Goal: Task Accomplishment & Management: Complete application form

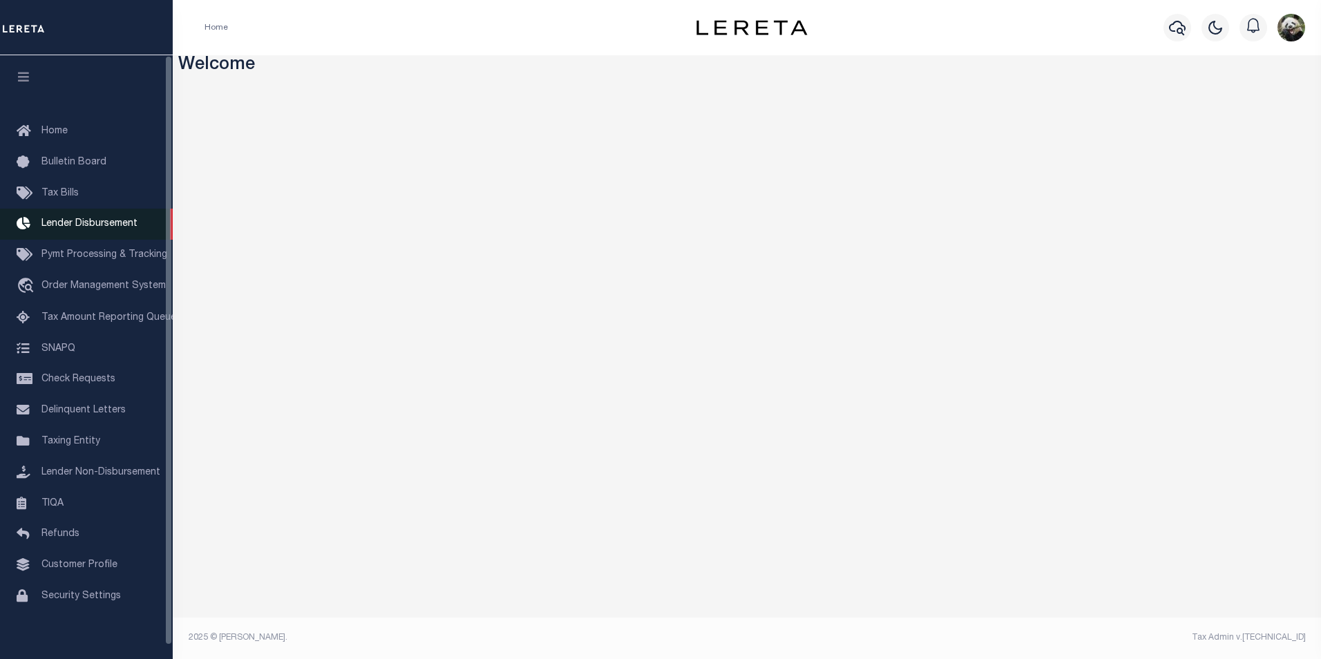
click at [102, 229] on span "Lender Disbursement" at bounding box center [89, 224] width 96 height 10
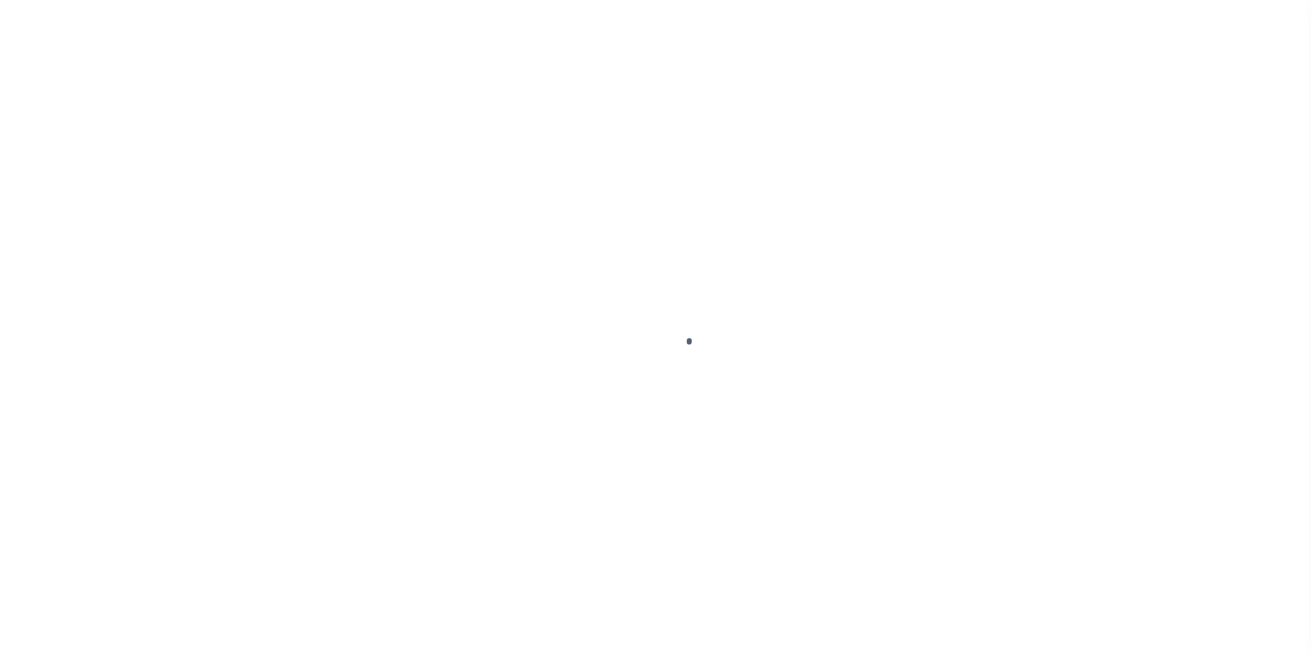
scroll to position [14, 0]
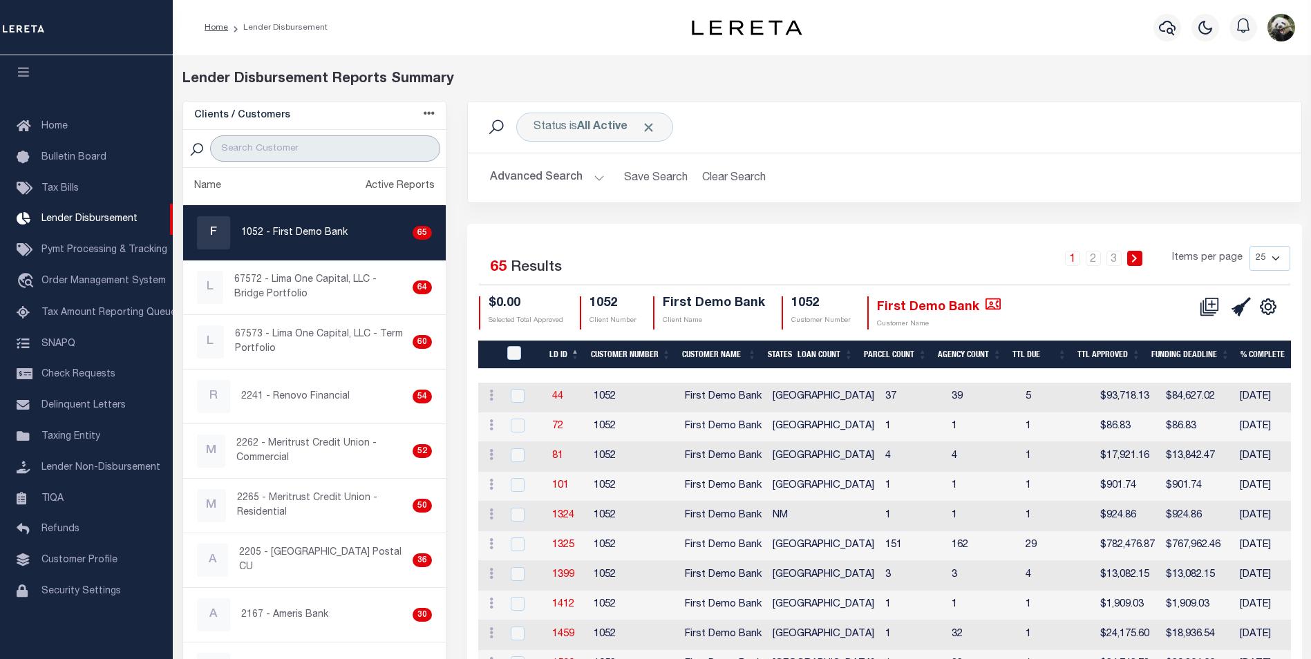
click at [296, 153] on input "search" at bounding box center [325, 148] width 230 height 26
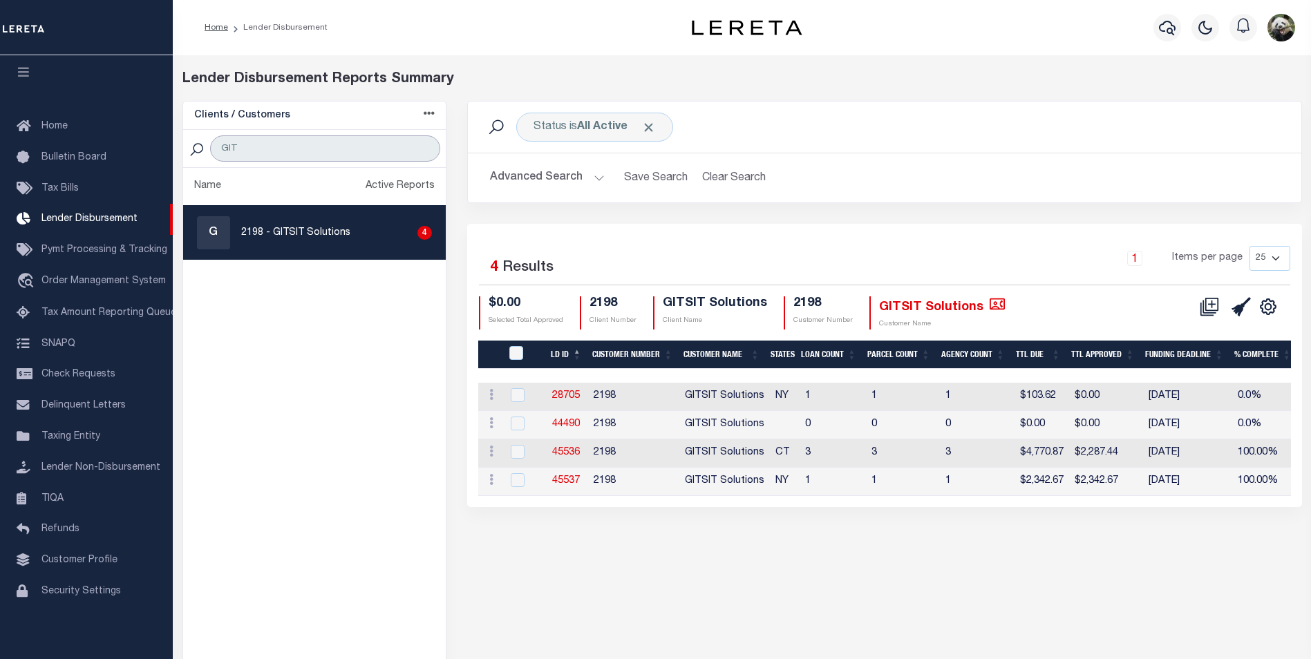
type input "GIT"
click at [308, 226] on p "2198 - GITSIT Solutions" at bounding box center [295, 233] width 109 height 15
checkbox input "true"
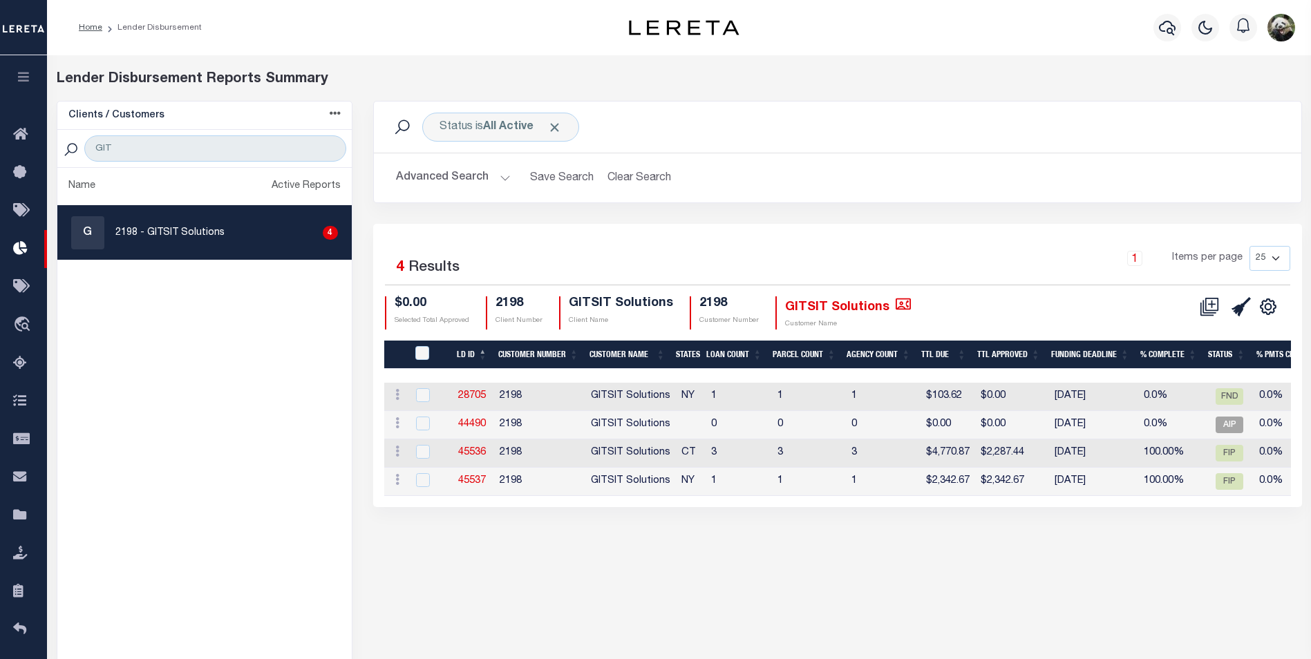
click at [1241, 319] on div "CSV Export Selected Print Show Filter Show Search Columns 0: 1: LDID 2: LD ID 3…" at bounding box center [1237, 313] width 86 height 34
click at [1240, 306] on icon at bounding box center [1241, 306] width 19 height 19
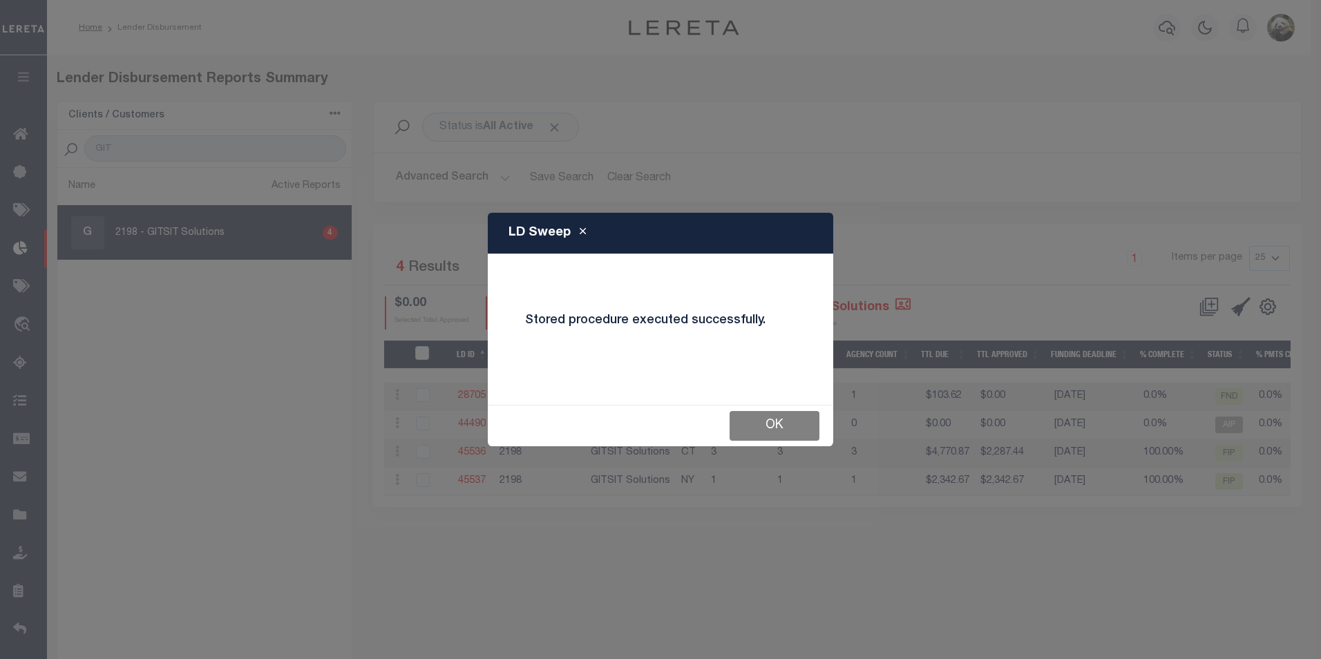
click at [784, 427] on button "OK" at bounding box center [775, 426] width 90 height 30
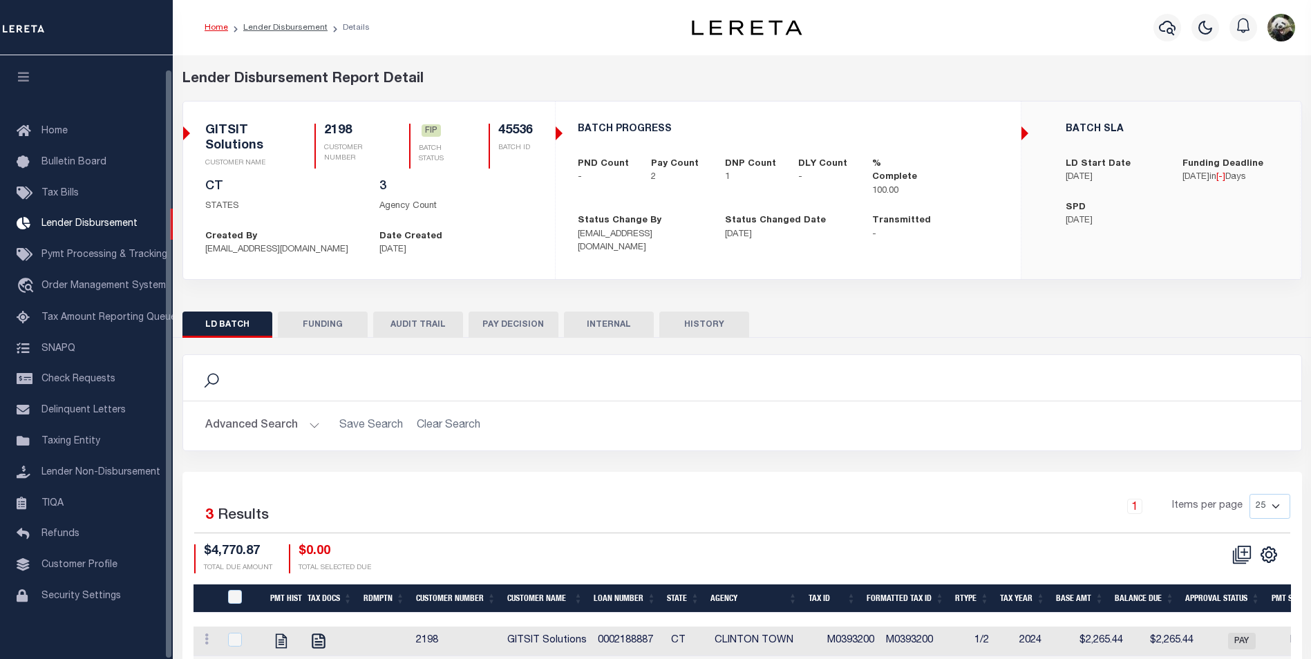
scroll to position [14, 0]
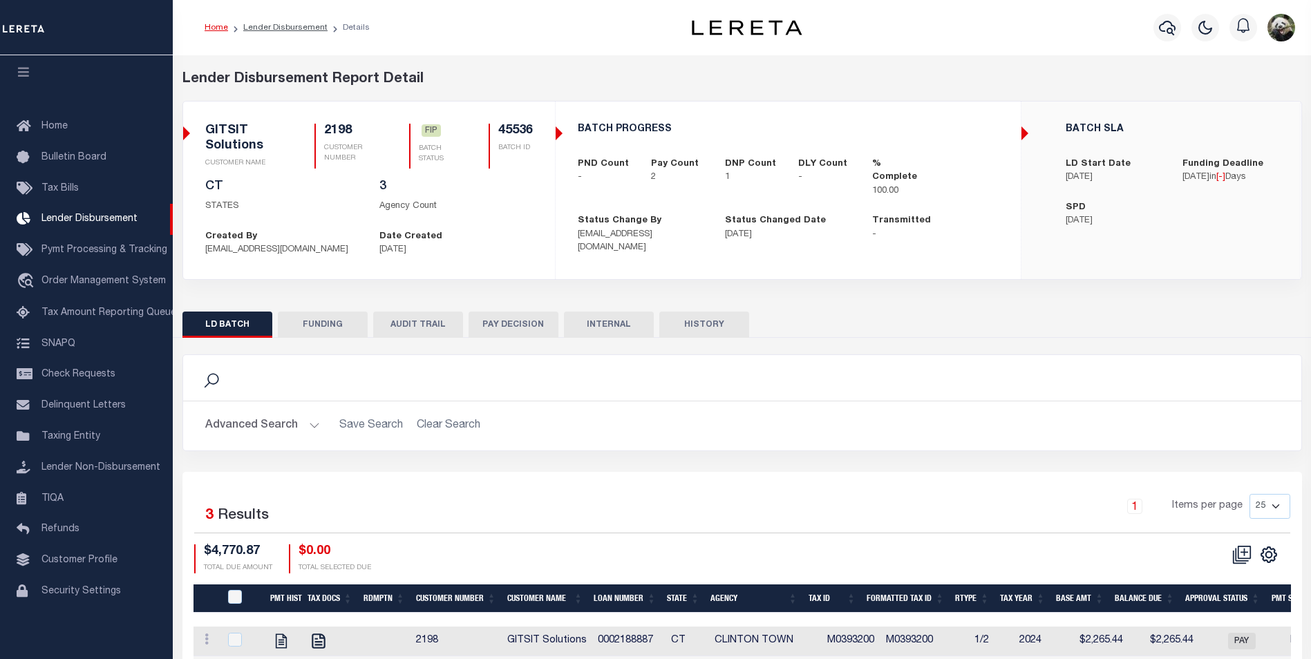
click at [295, 330] on button "FUNDING" at bounding box center [323, 325] width 90 height 26
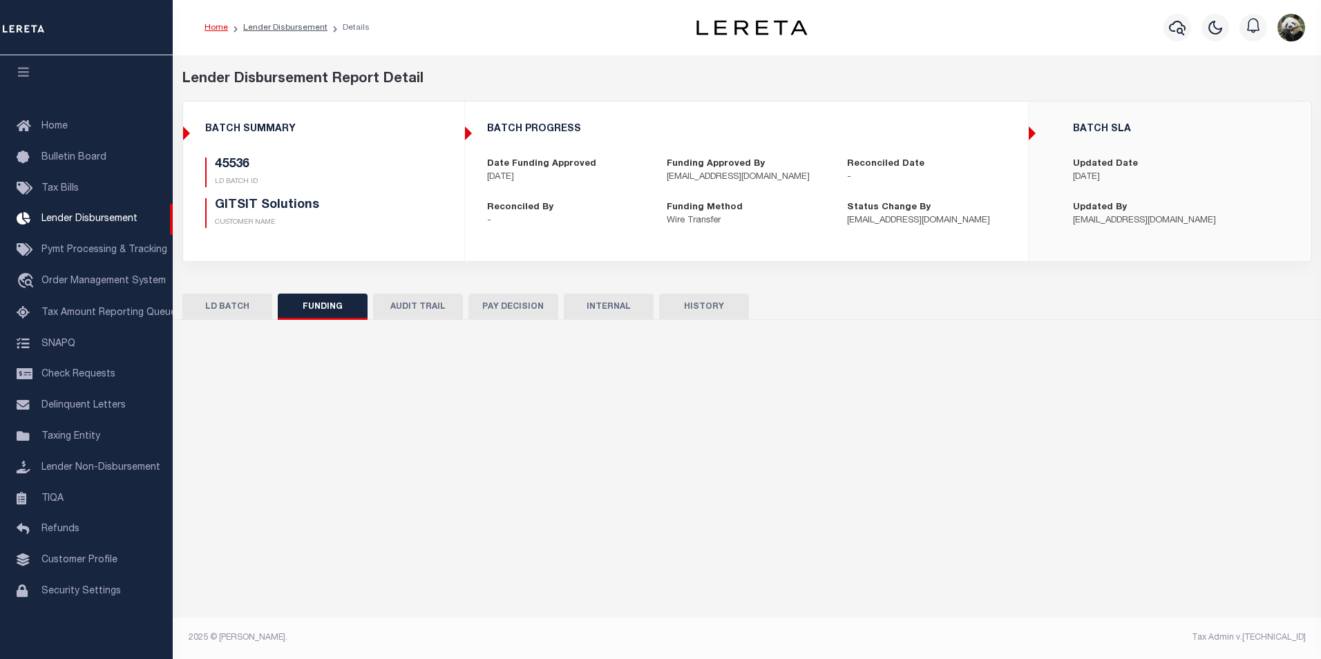
type input "$2,287.44"
type input "$0"
type input "08/12/2025"
select select "100"
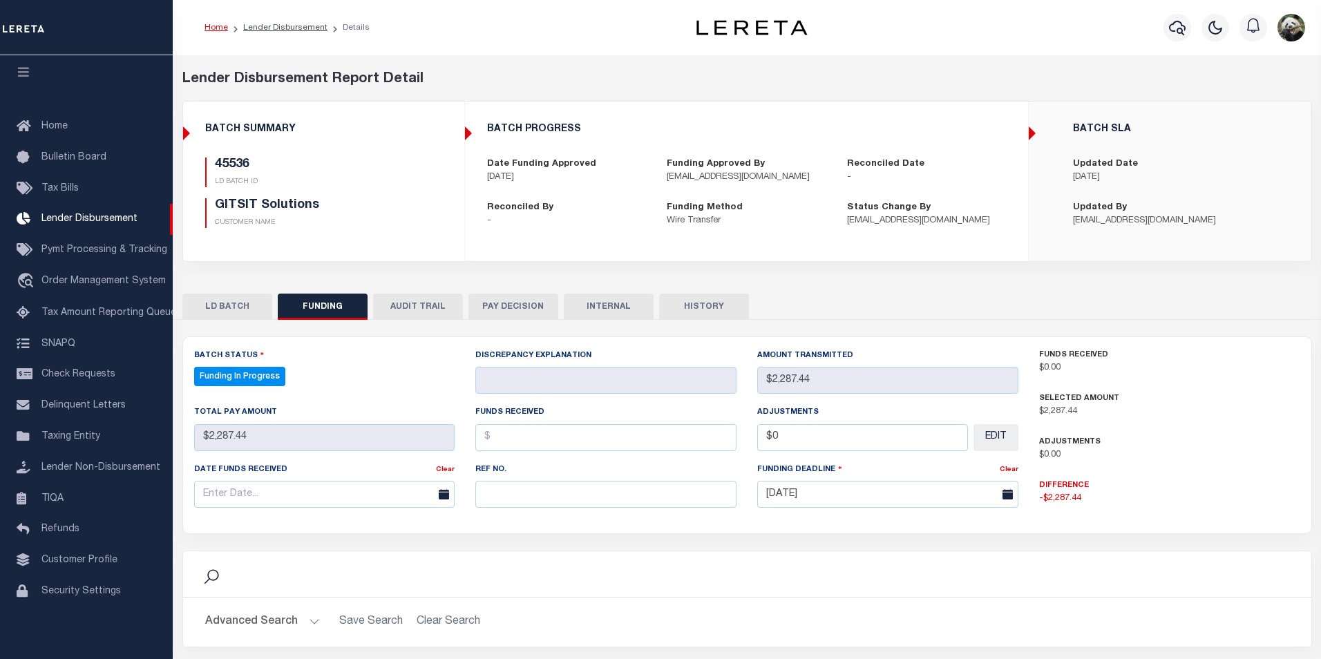
select select "100"
click at [530, 493] on input "text" at bounding box center [602, 494] width 258 height 27
paste input "53100305847107"
type input "53100305847107"
click at [272, 489] on input "text" at bounding box center [323, 494] width 258 height 27
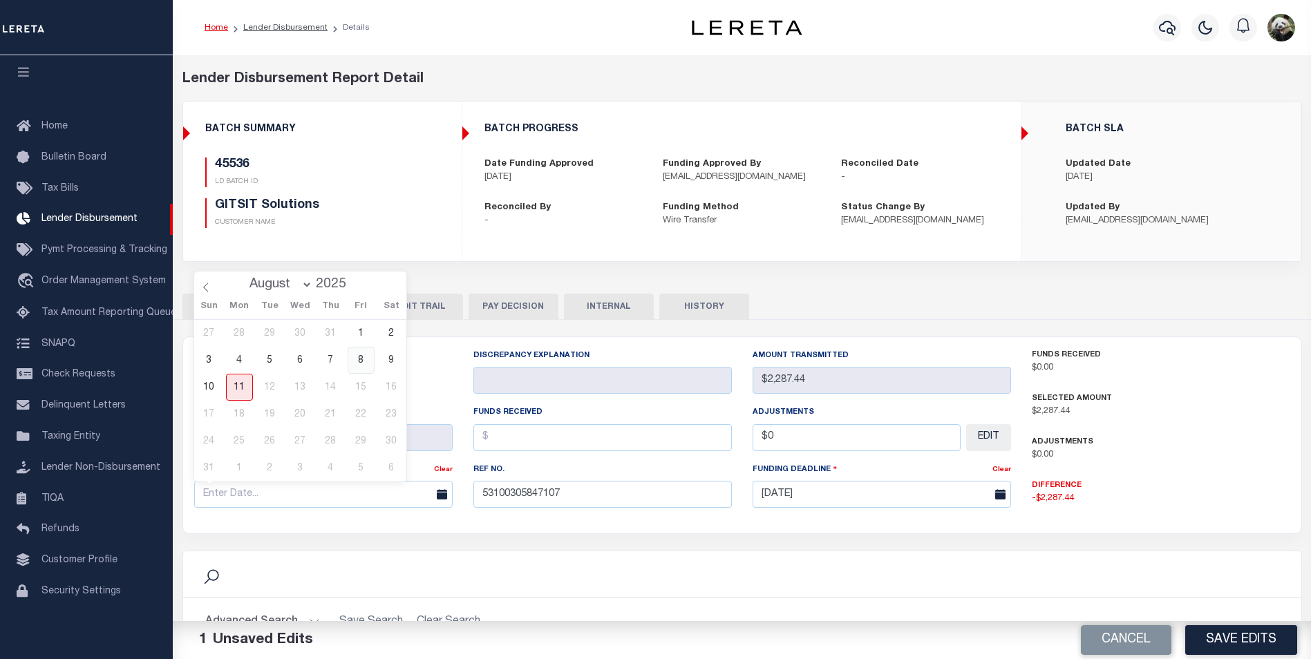
click at [366, 353] on span "8" at bounding box center [361, 360] width 27 height 27
type input "[DATE]"
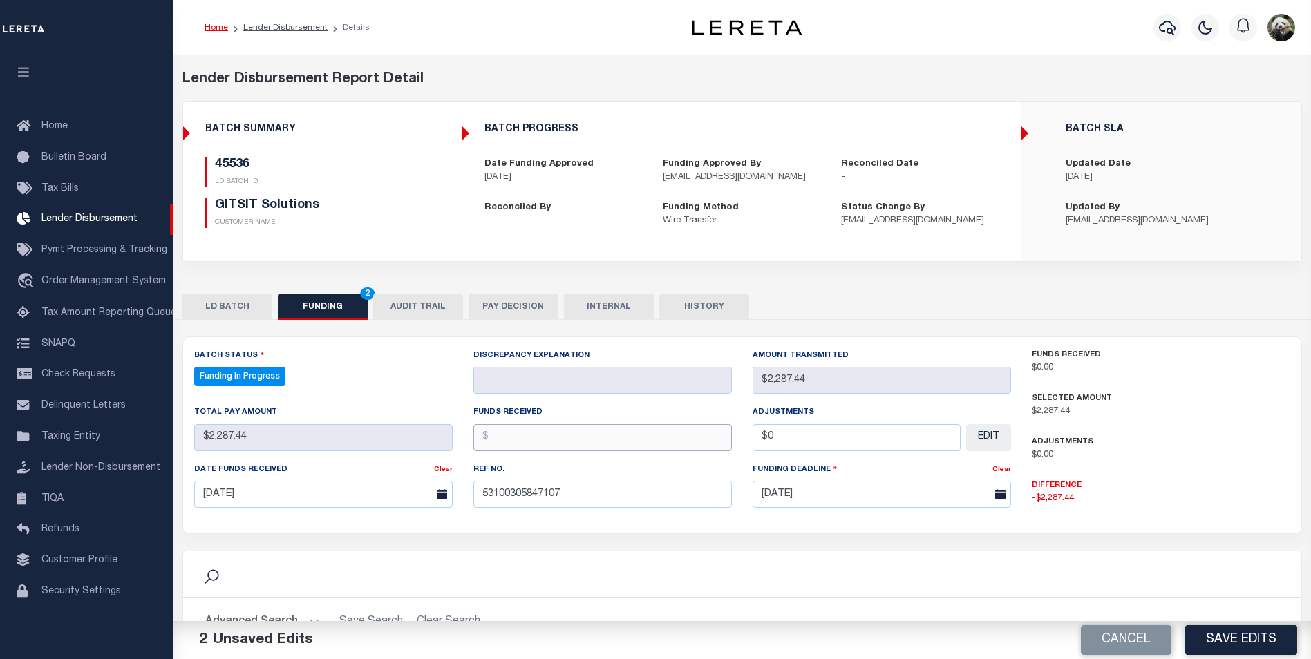
click at [549, 444] on input "text" at bounding box center [602, 437] width 258 height 27
type input "$"
type input "$2,287.44"
type input "$0.00"
click at [1236, 633] on button "Save Edits" at bounding box center [1241, 640] width 112 height 30
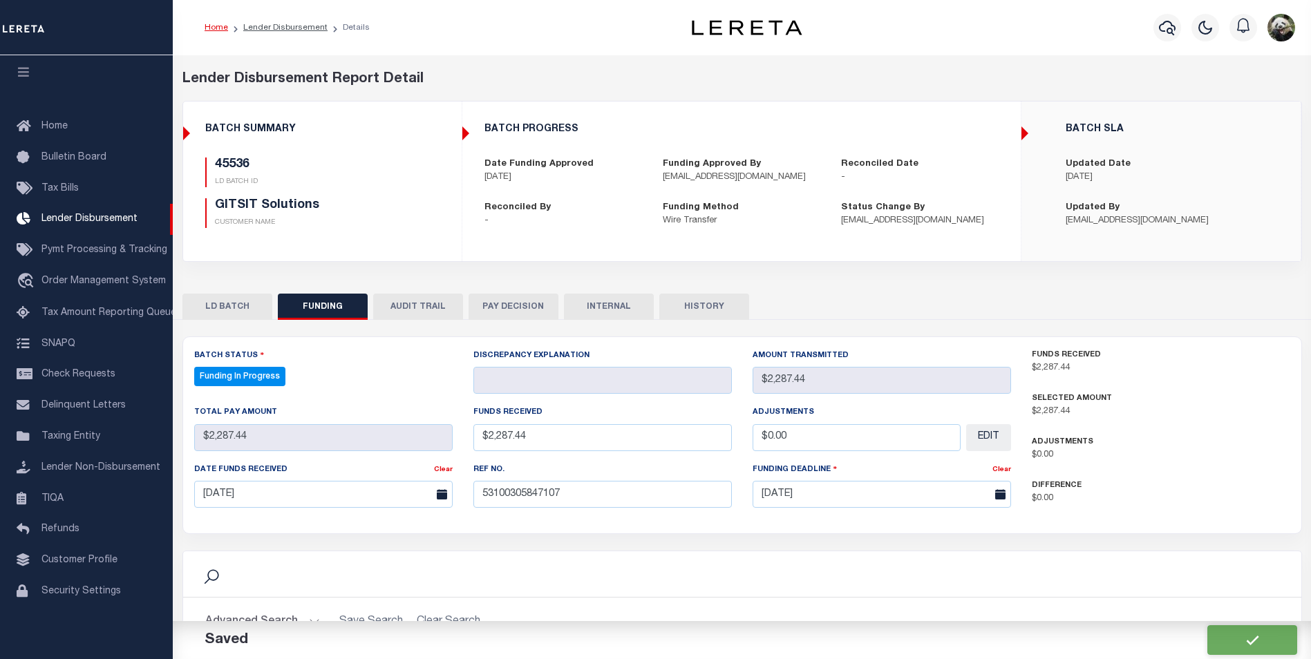
type input "$2,287.44"
type input "$0"
select select "100"
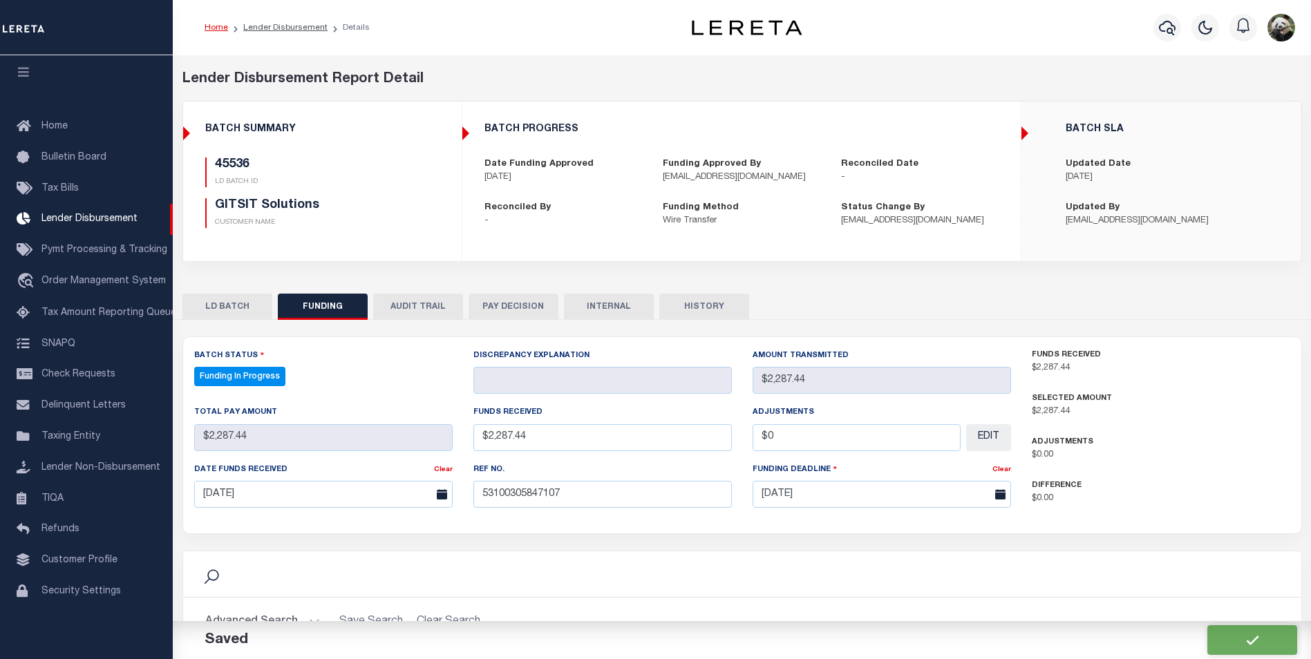
select select "100"
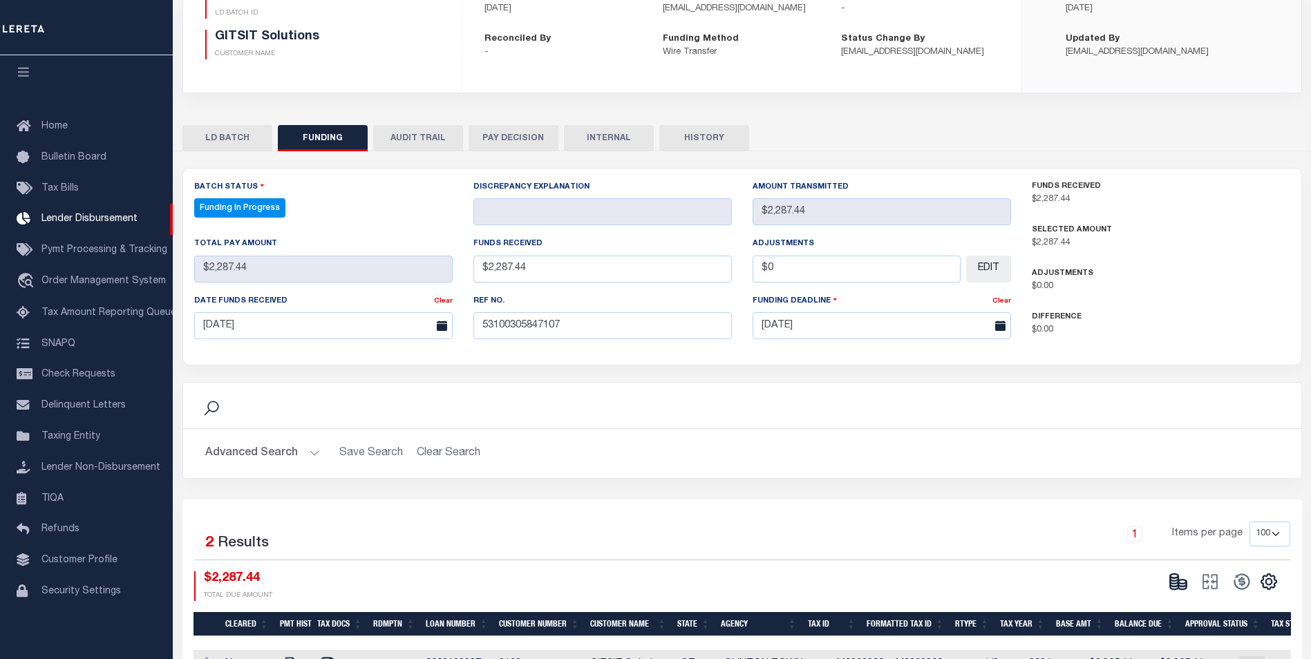
scroll to position [207, 0]
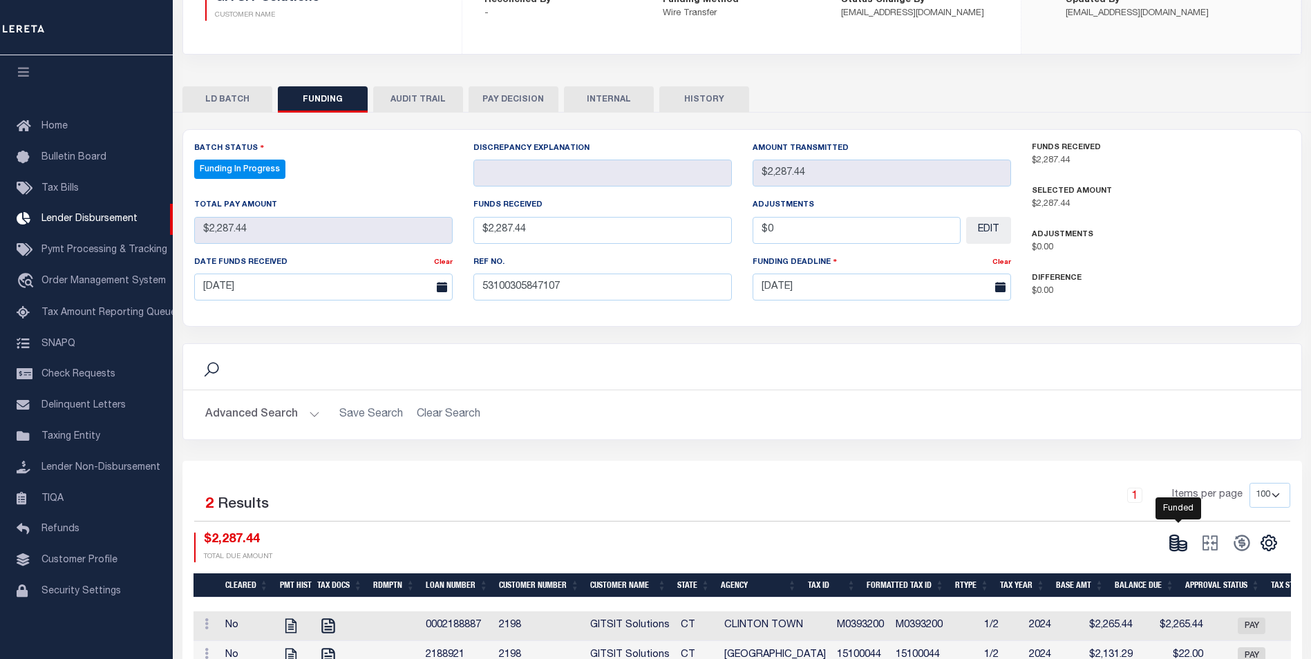
click at [1171, 537] on button at bounding box center [1178, 543] width 32 height 21
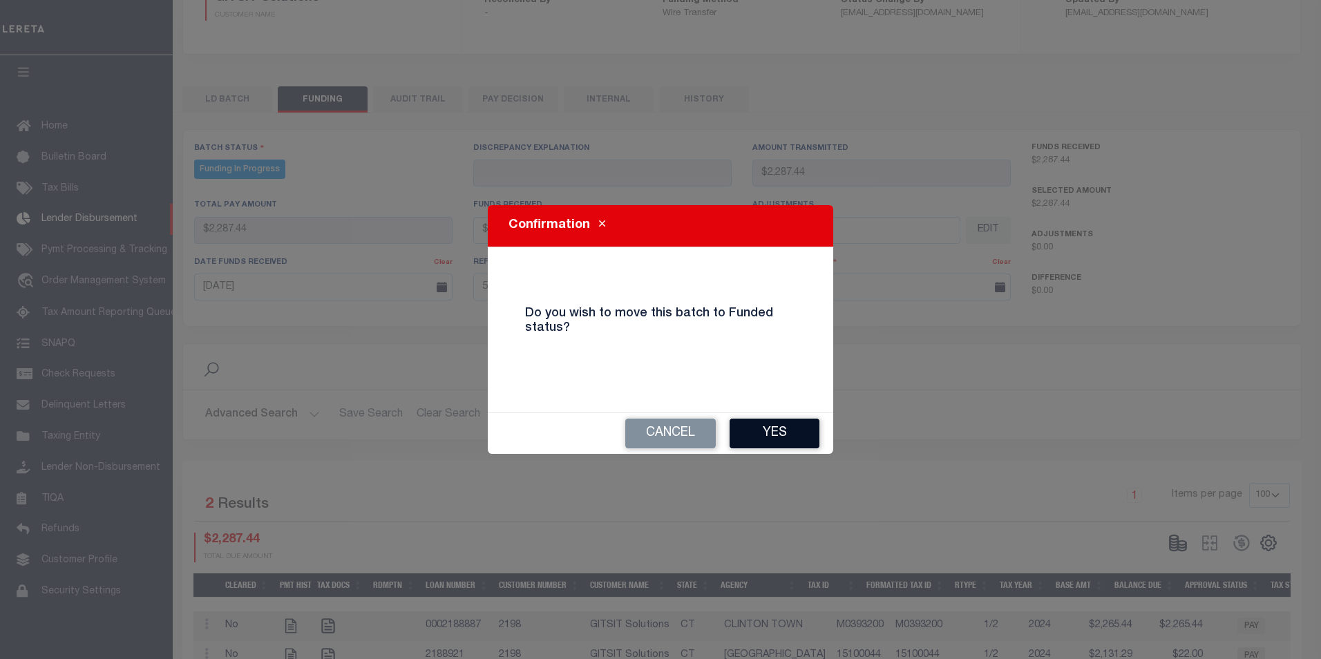
click at [800, 435] on button "Yes" at bounding box center [775, 434] width 90 height 30
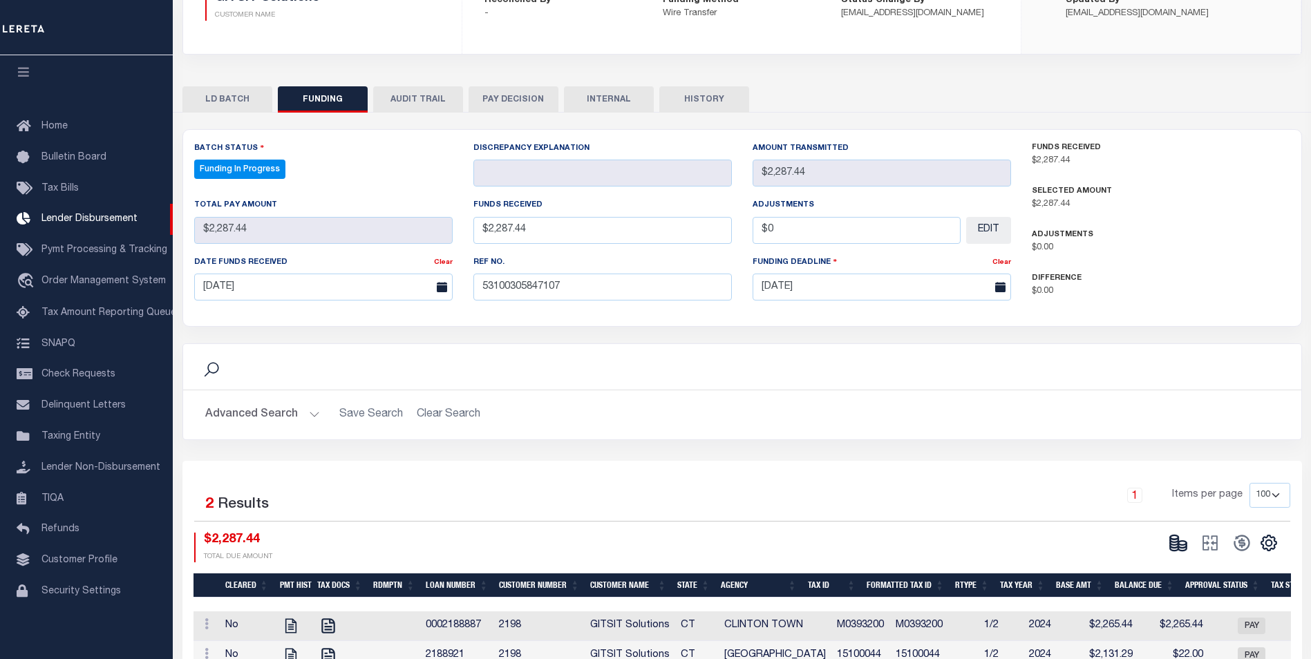
select select "100"
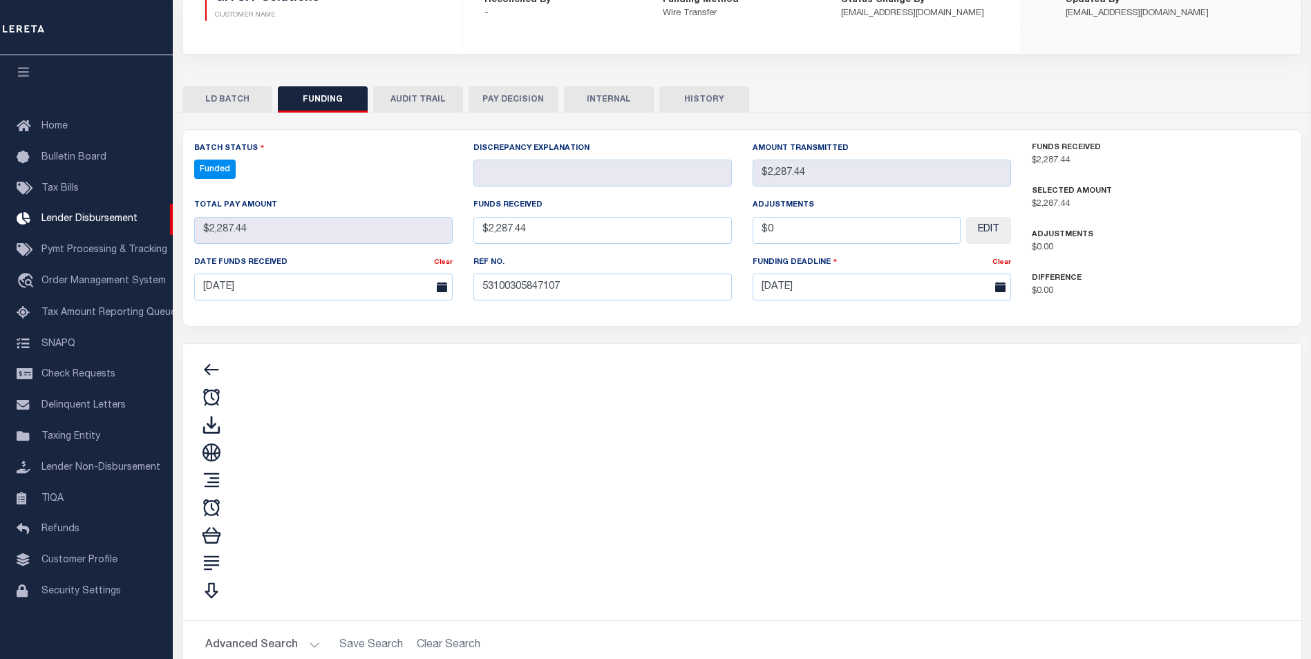
type input "$2,287.44"
type input "$0"
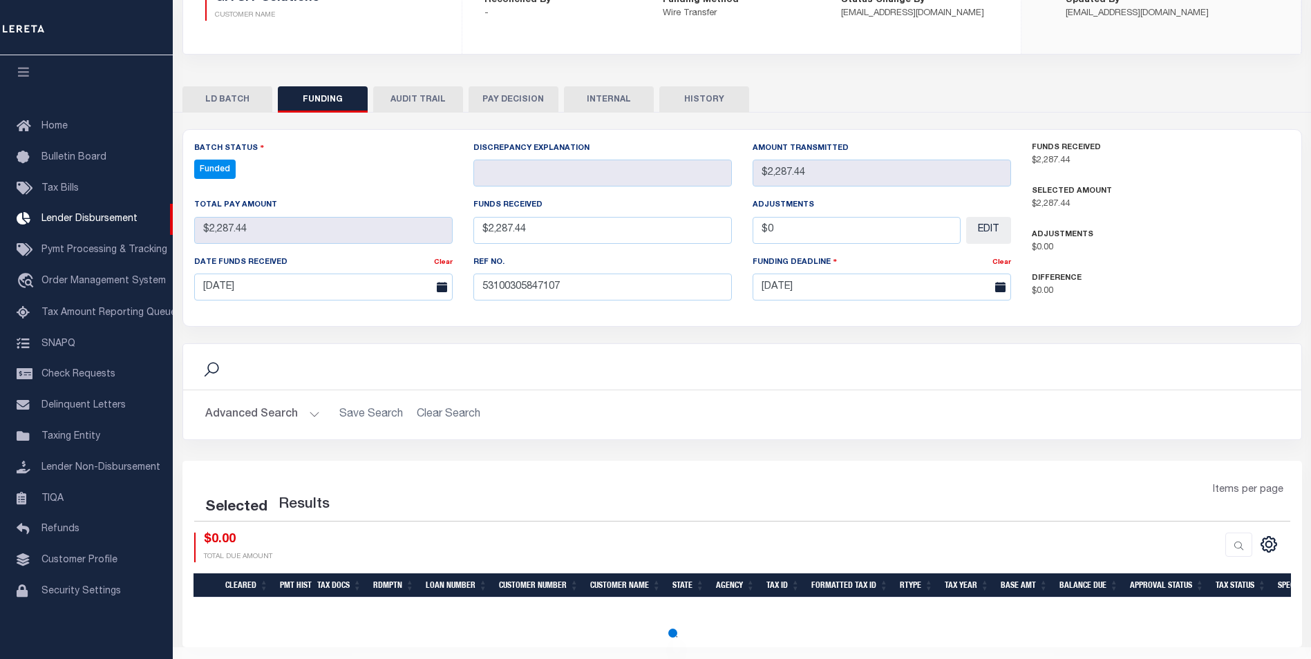
select select "100"
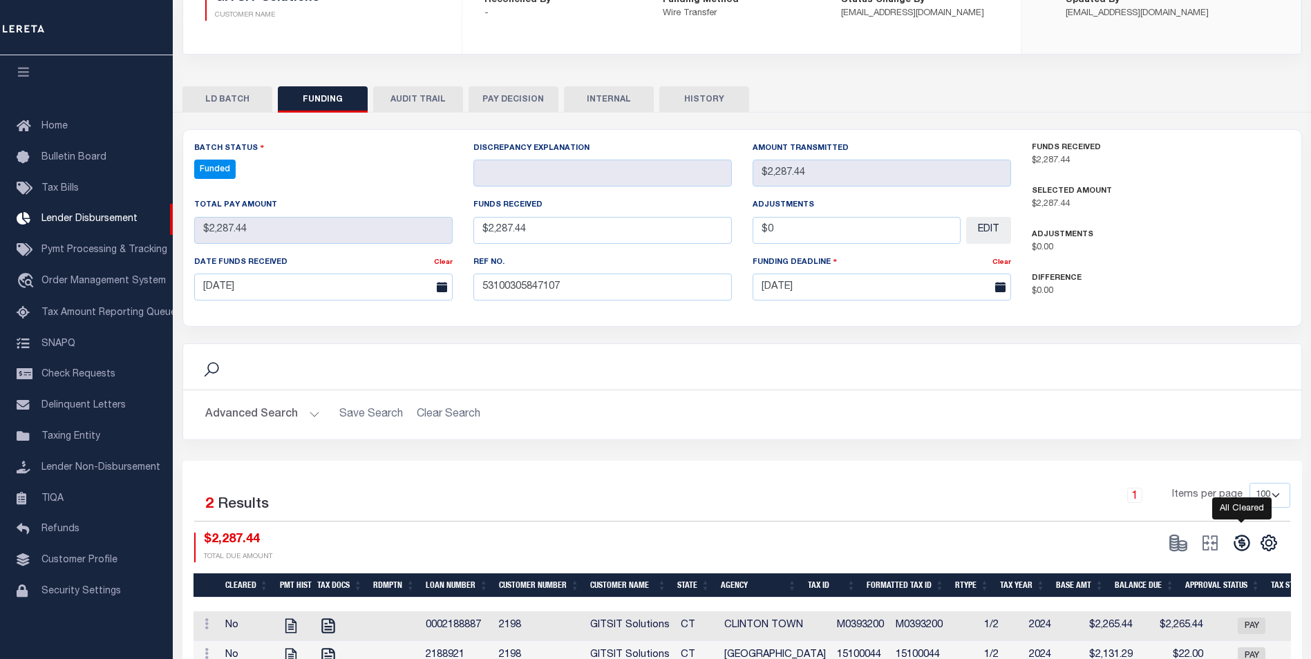
click at [1243, 549] on icon at bounding box center [1241, 543] width 19 height 19
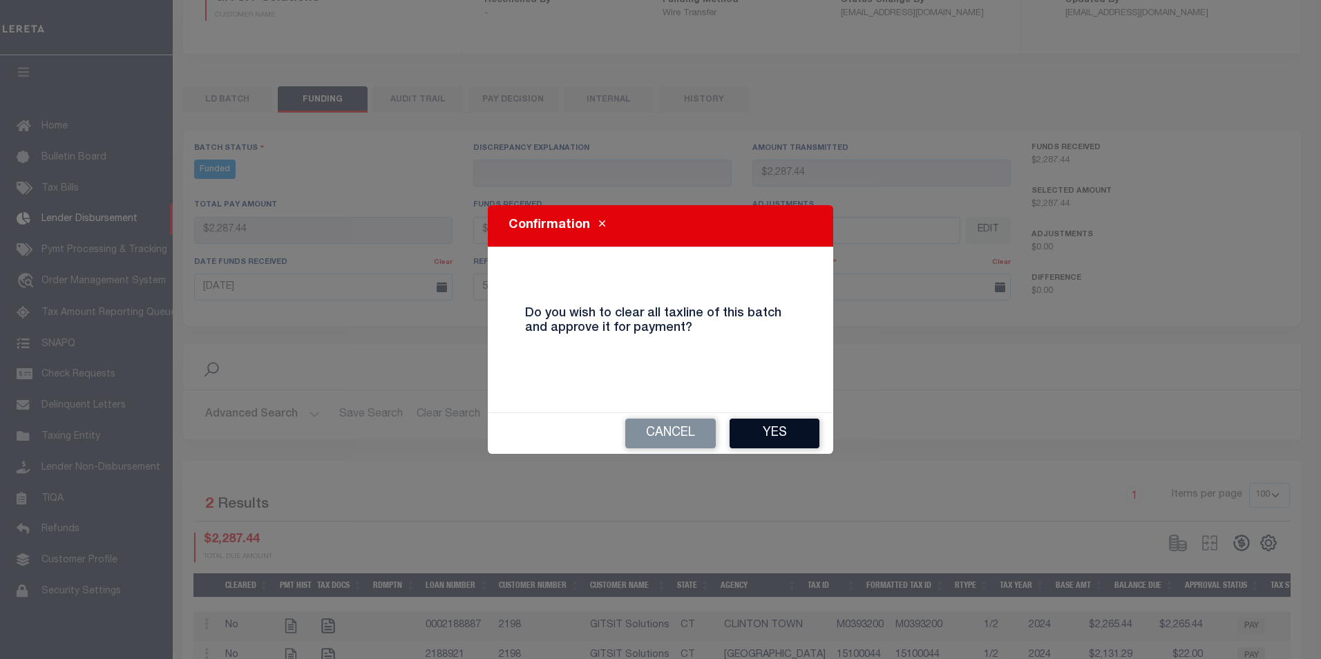
click at [774, 443] on button "Yes" at bounding box center [775, 434] width 90 height 30
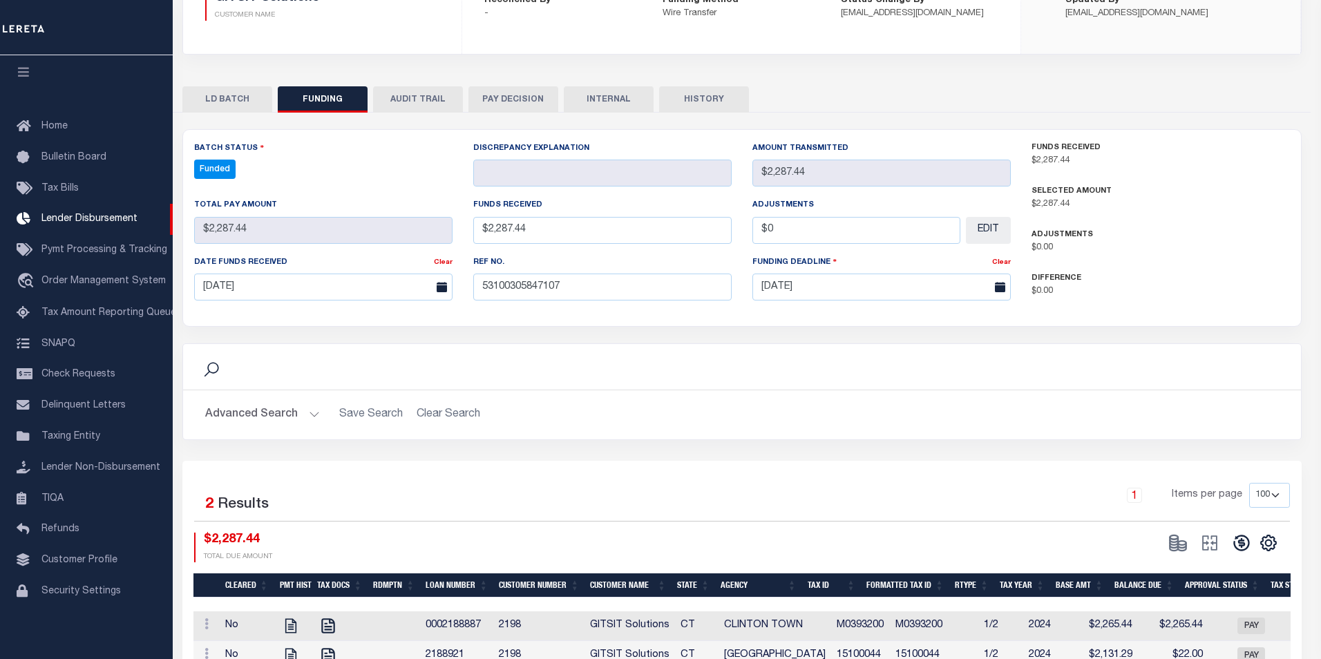
type input "$2,287.44"
type input "$0"
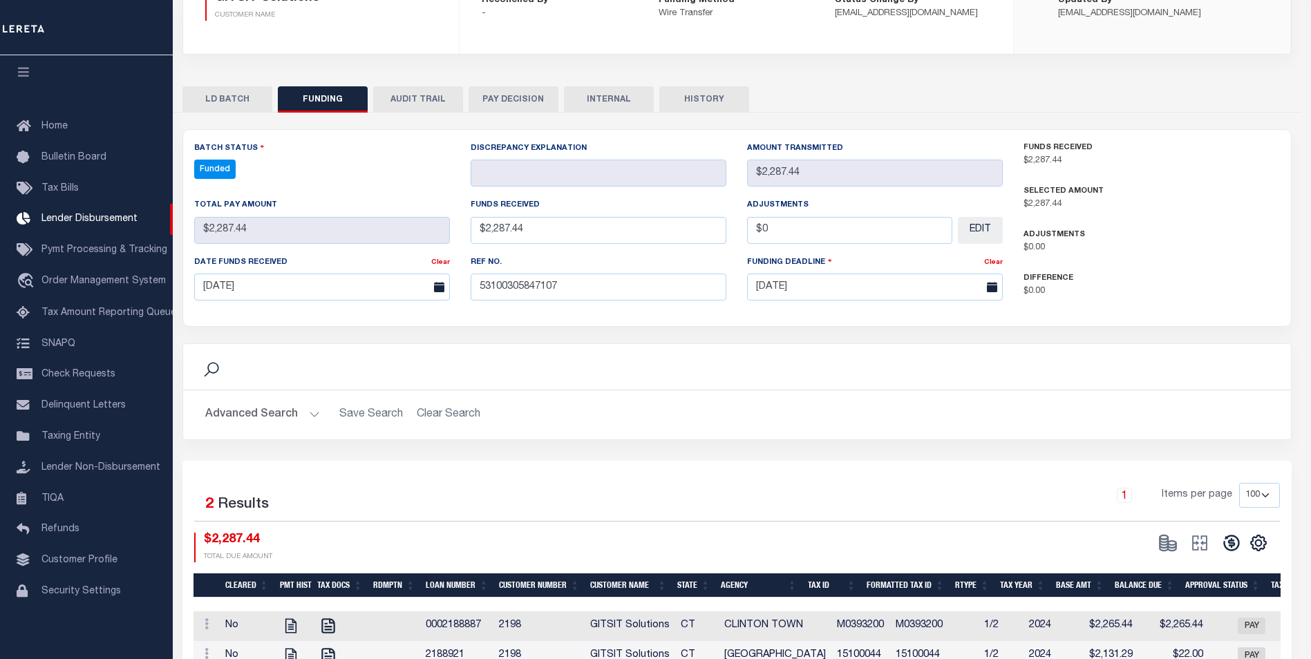
select select "100"
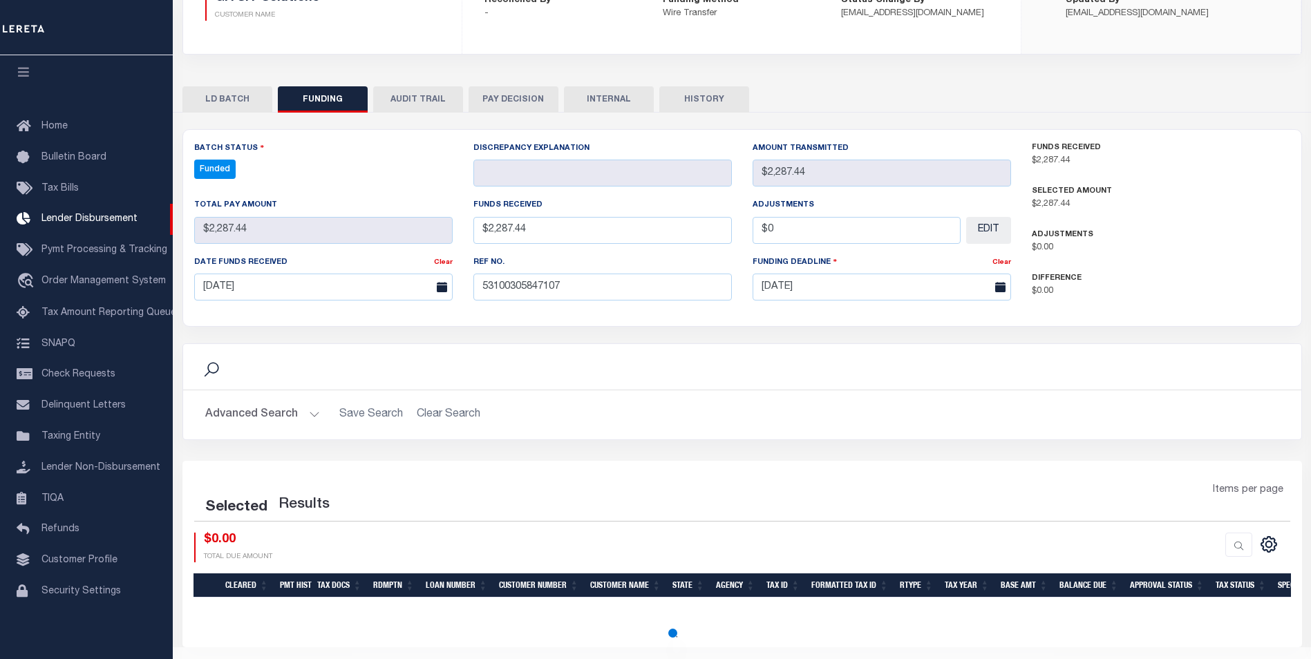
select select "100"
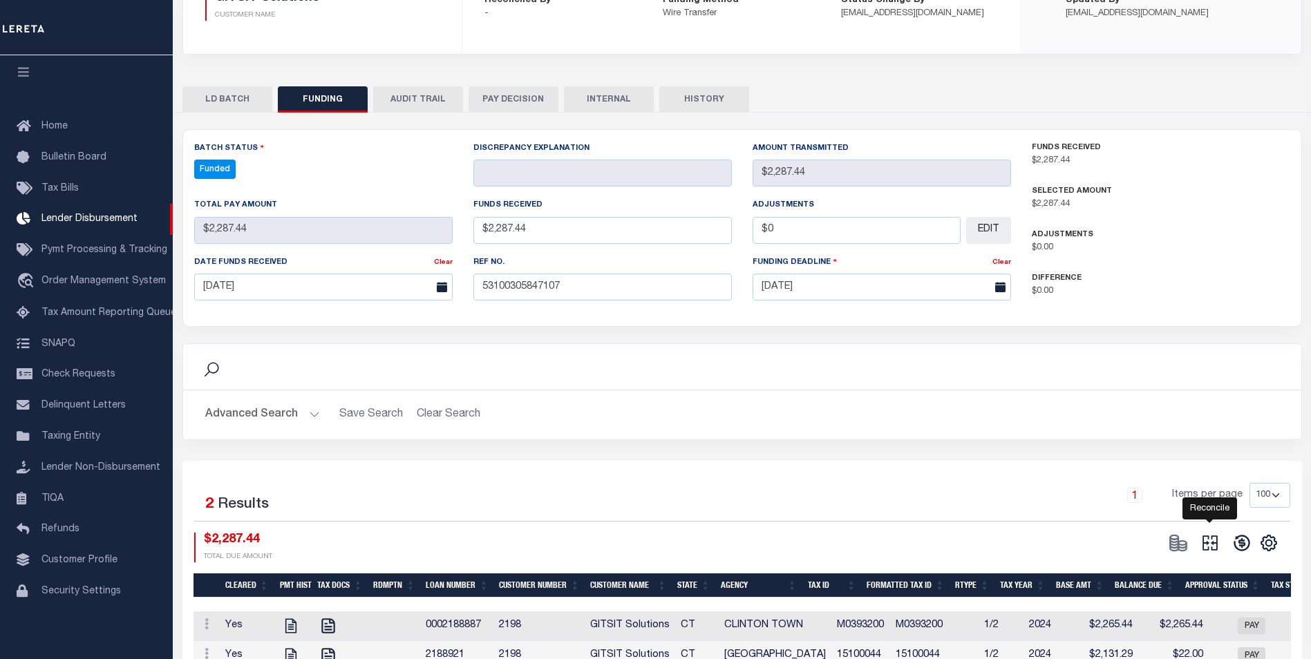
click at [1217, 543] on icon "" at bounding box center [1210, 543] width 15 height 15
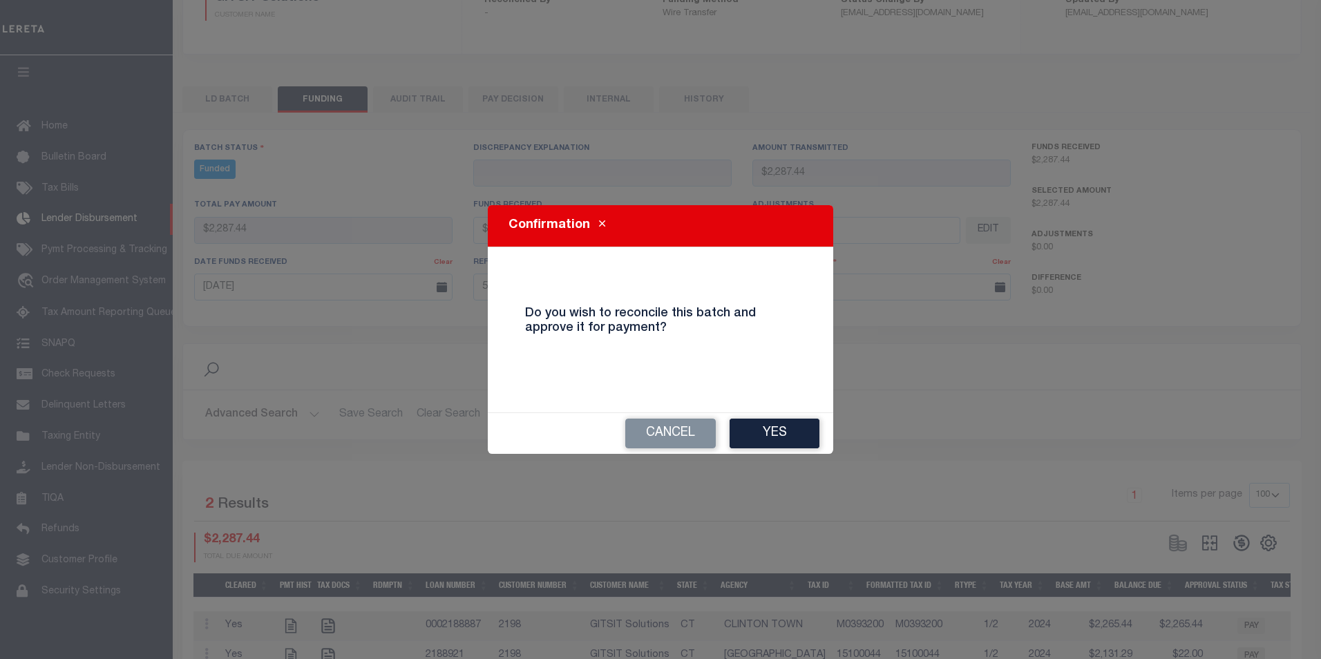
drag, startPoint x: 800, startPoint y: 435, endPoint x: 769, endPoint y: 381, distance: 62.2
click at [796, 433] on button "Yes" at bounding box center [775, 434] width 90 height 30
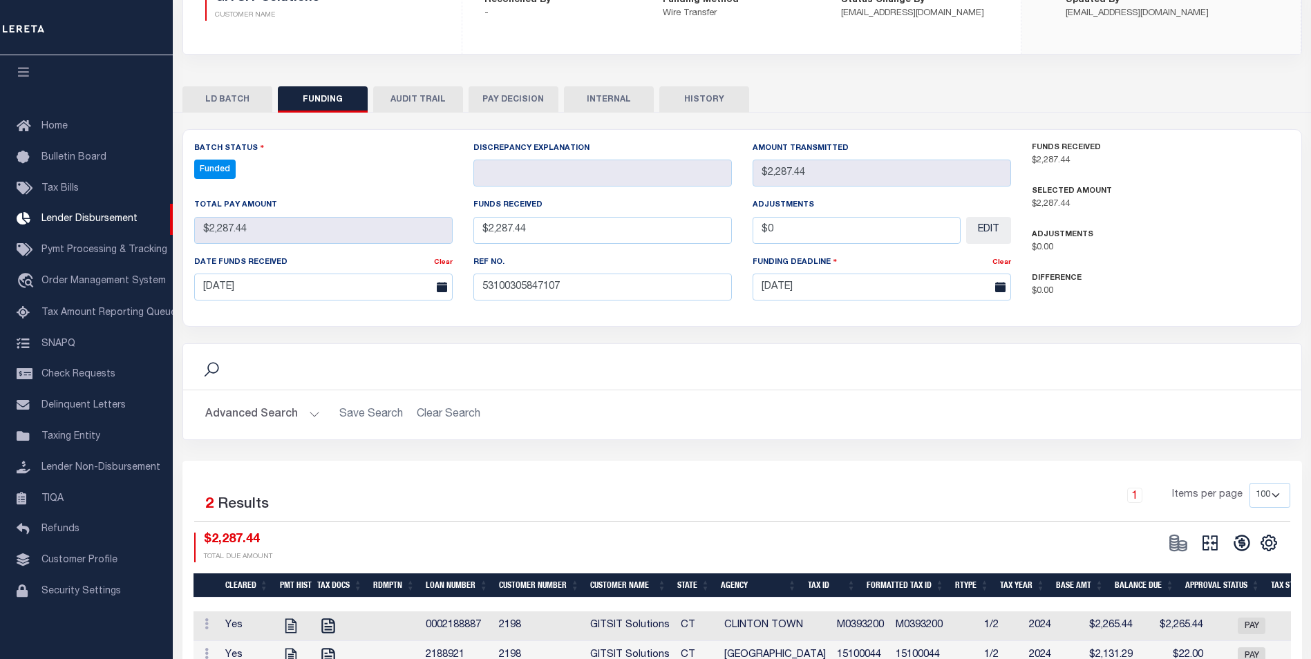
select select "100"
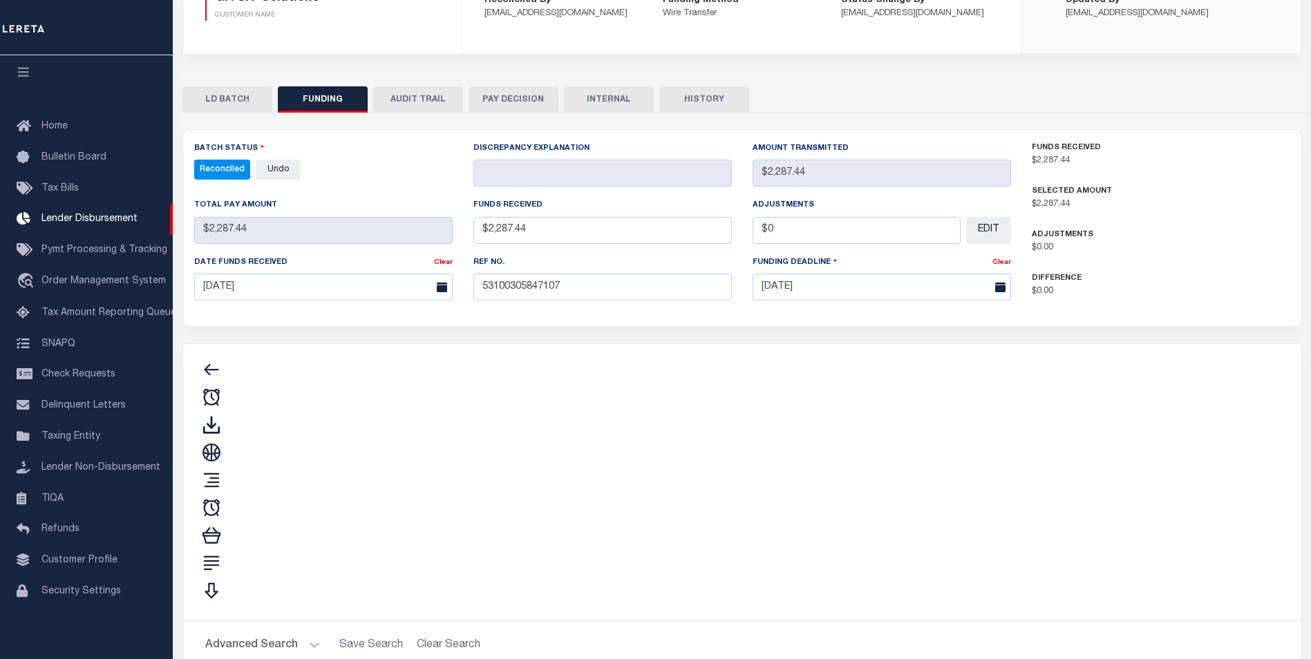
type input "$2,287.44"
type input "$0"
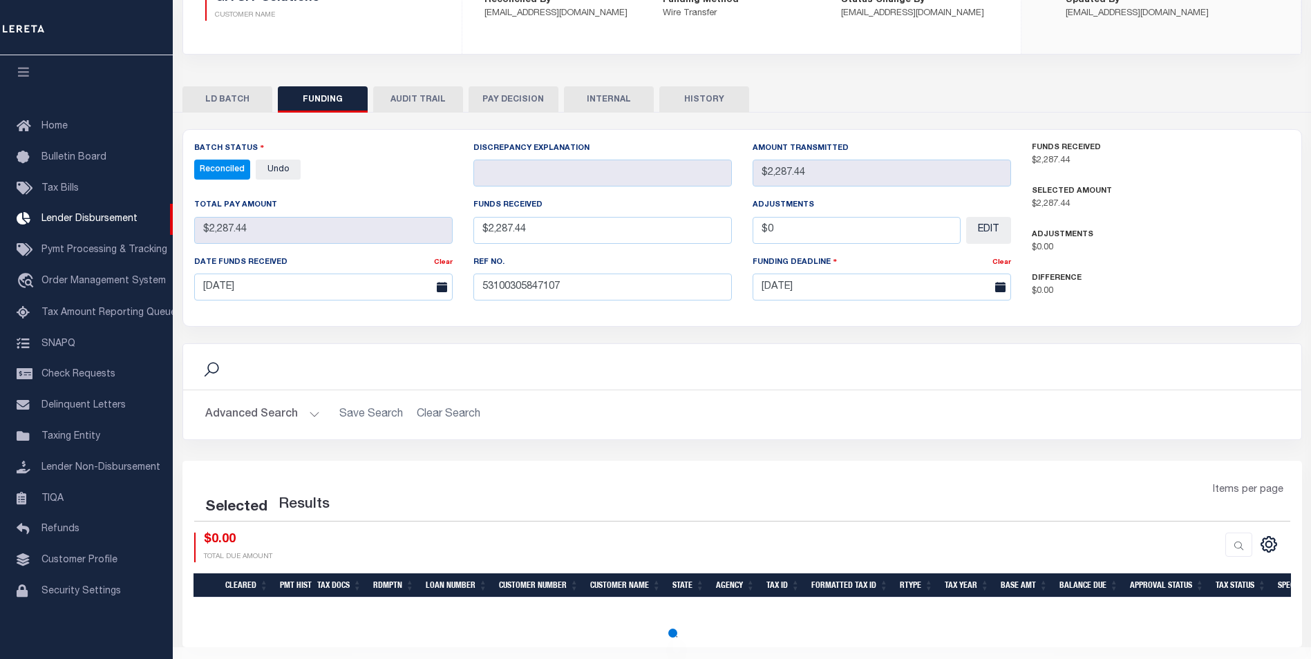
select select "100"
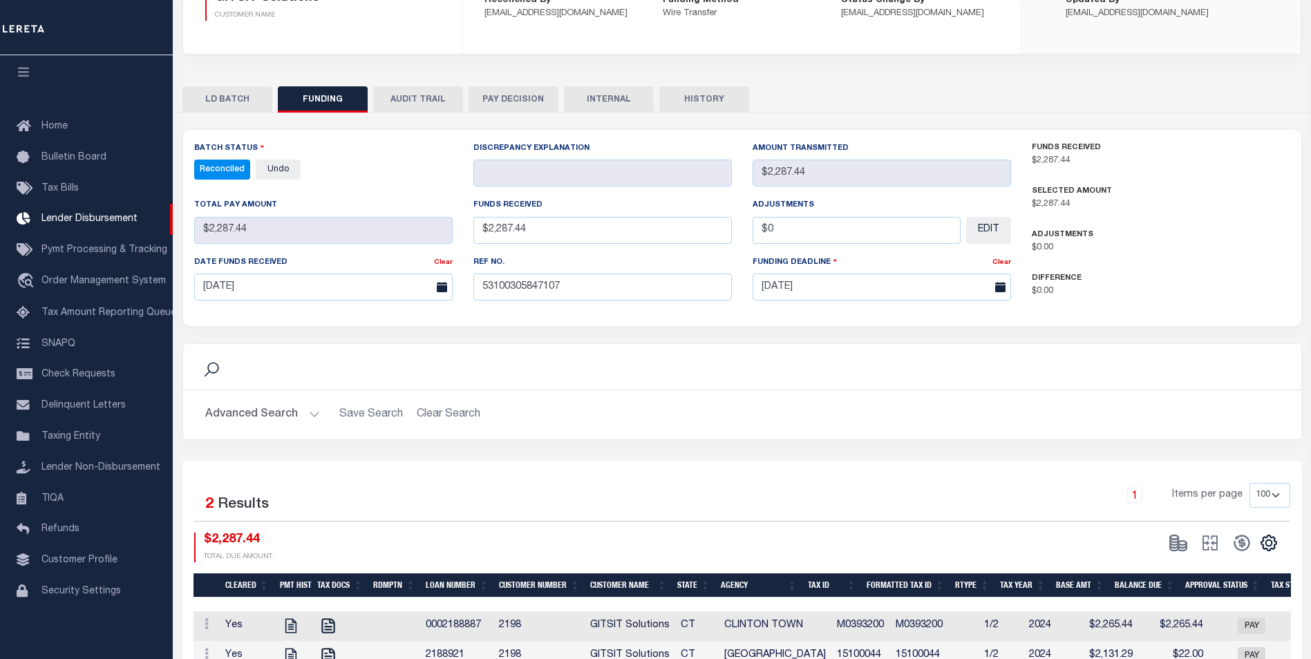
drag, startPoint x: 618, startPoint y: 98, endPoint x: 605, endPoint y: 118, distance: 24.0
click at [618, 100] on button "INTERNAL" at bounding box center [609, 99] width 90 height 26
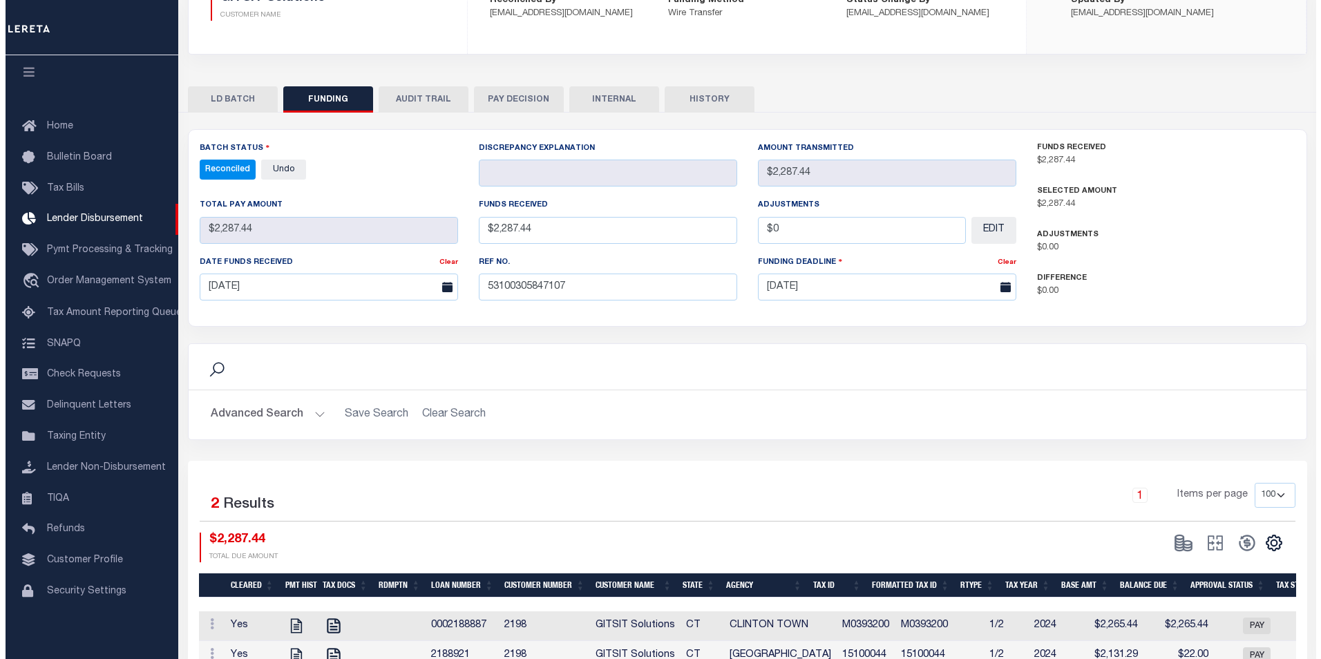
scroll to position [0, 0]
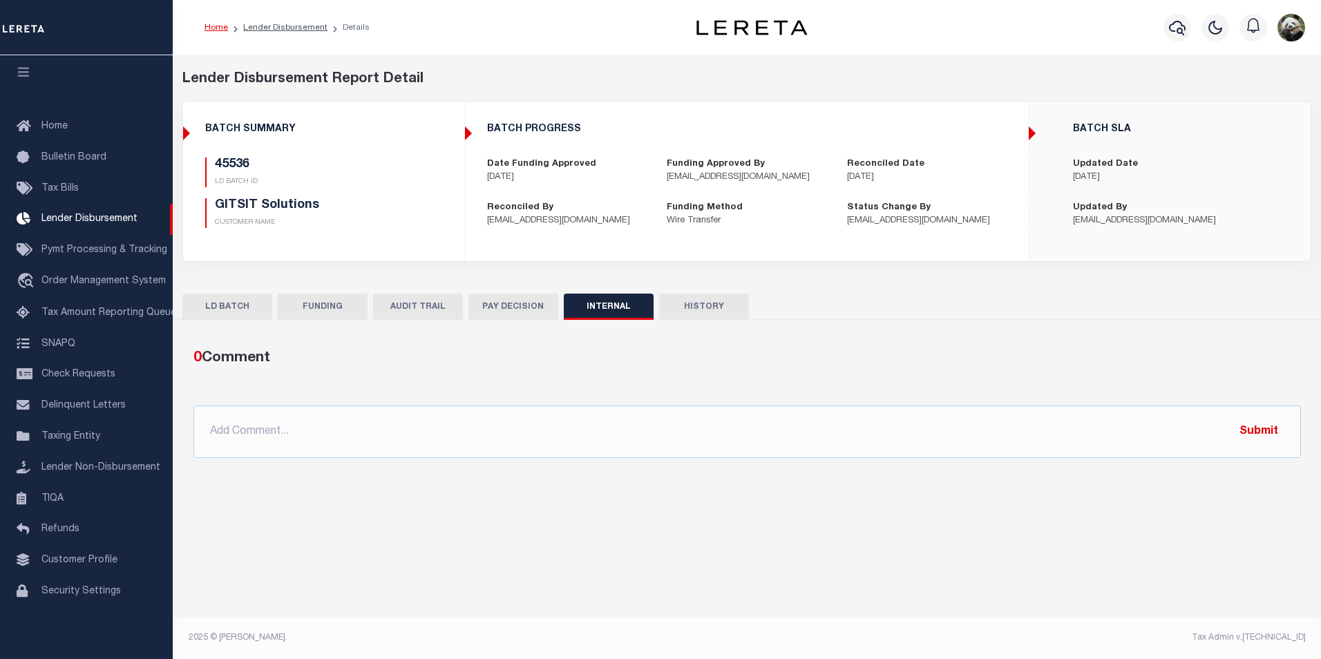
click at [530, 404] on div "0 Comment @Aakash Patel @Abdul Muzain @Adams, Pamela S @Agustin Fernandez @Agus…" at bounding box center [747, 403] width 1130 height 111
click at [531, 439] on input "text" at bounding box center [748, 432] width 1108 height 53
paste input "OG AMOUNT $4,630.11 45536 - $2,287.44 45537 - $2,342.67"
type input "OG AMOUNT $4,630.11 45536 - $2,287.44 45537 - $2,342.67"
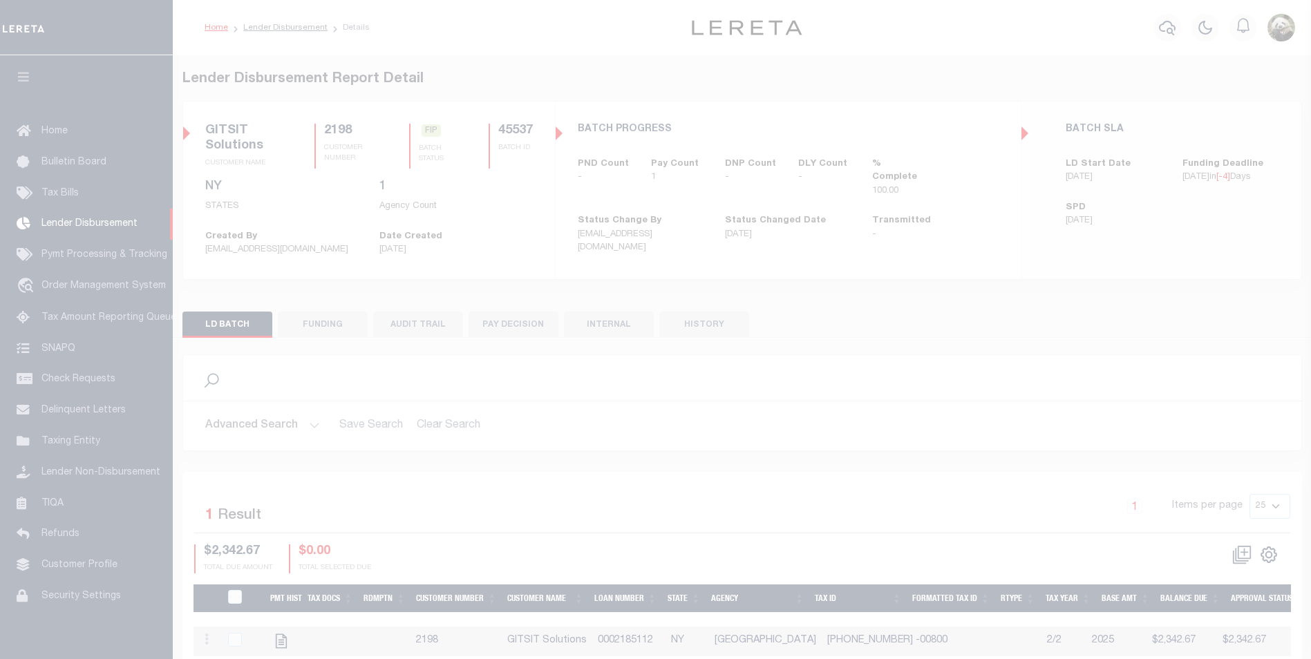
scroll to position [14, 0]
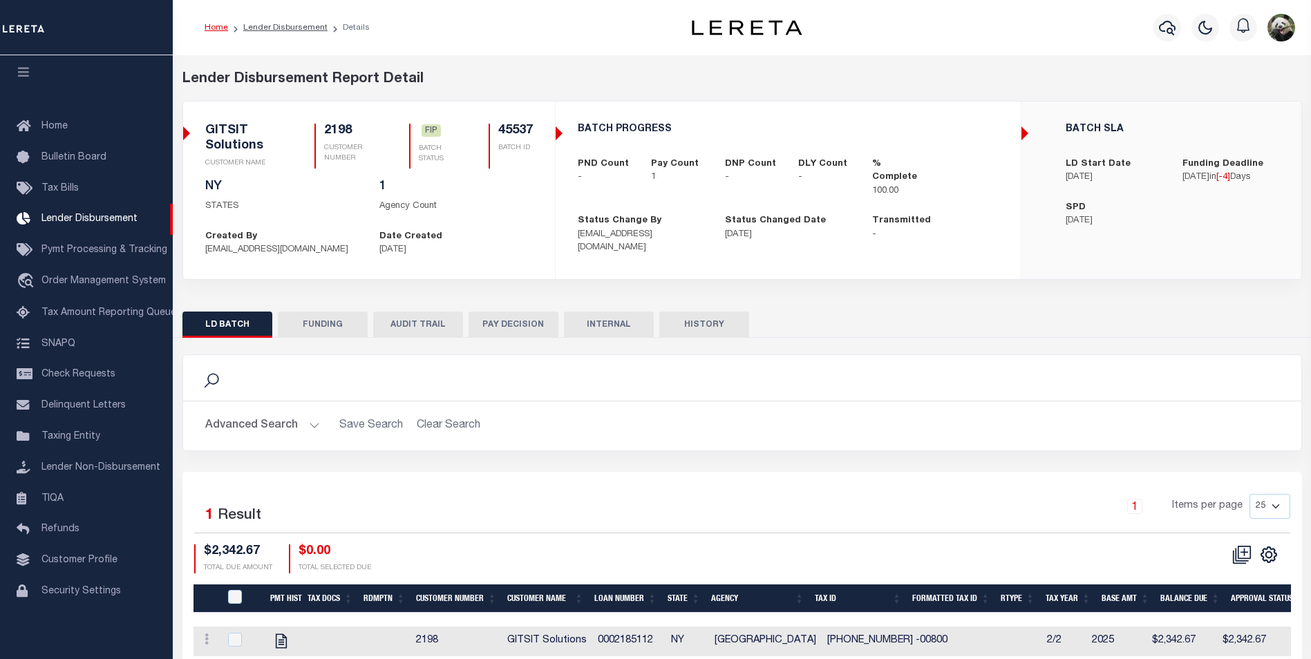
click at [322, 338] on div "Search Advanced Search Save Search Clear Search 1" at bounding box center [742, 503] width 1120 height 330
click at [331, 326] on button "FUNDING" at bounding box center [323, 325] width 90 height 26
select select "100"
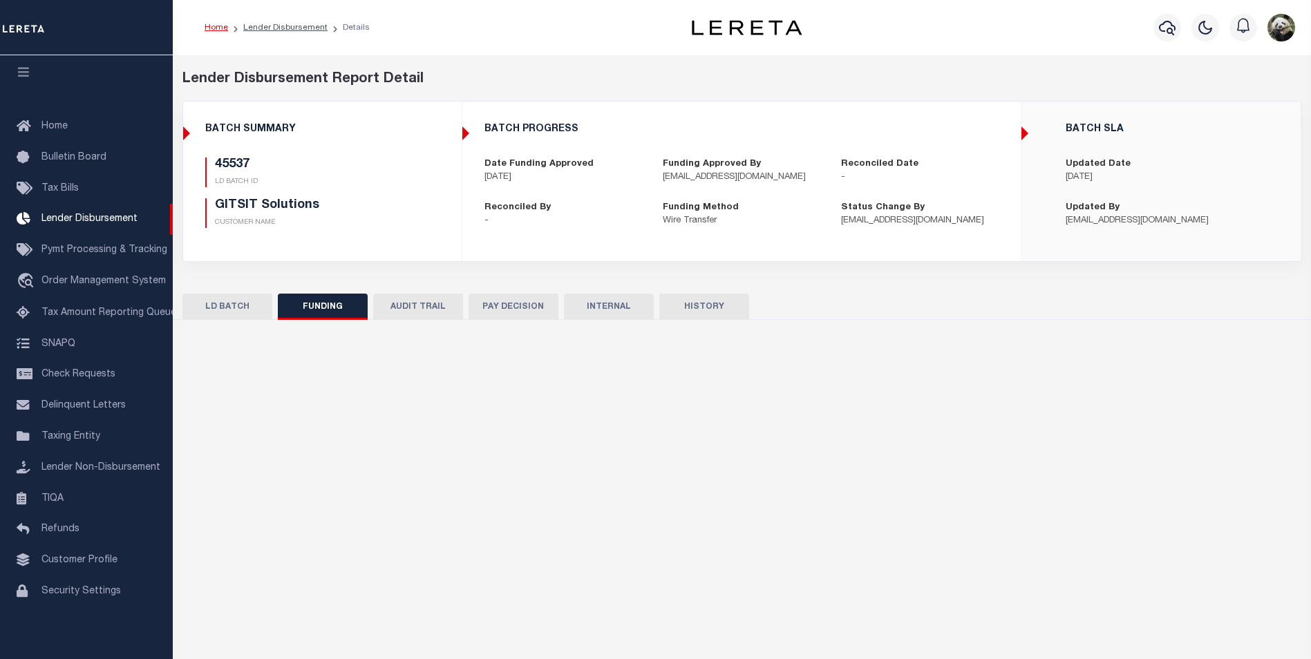
type input "$2,342.67"
type input "$0"
type input "[DATE]"
select select "100"
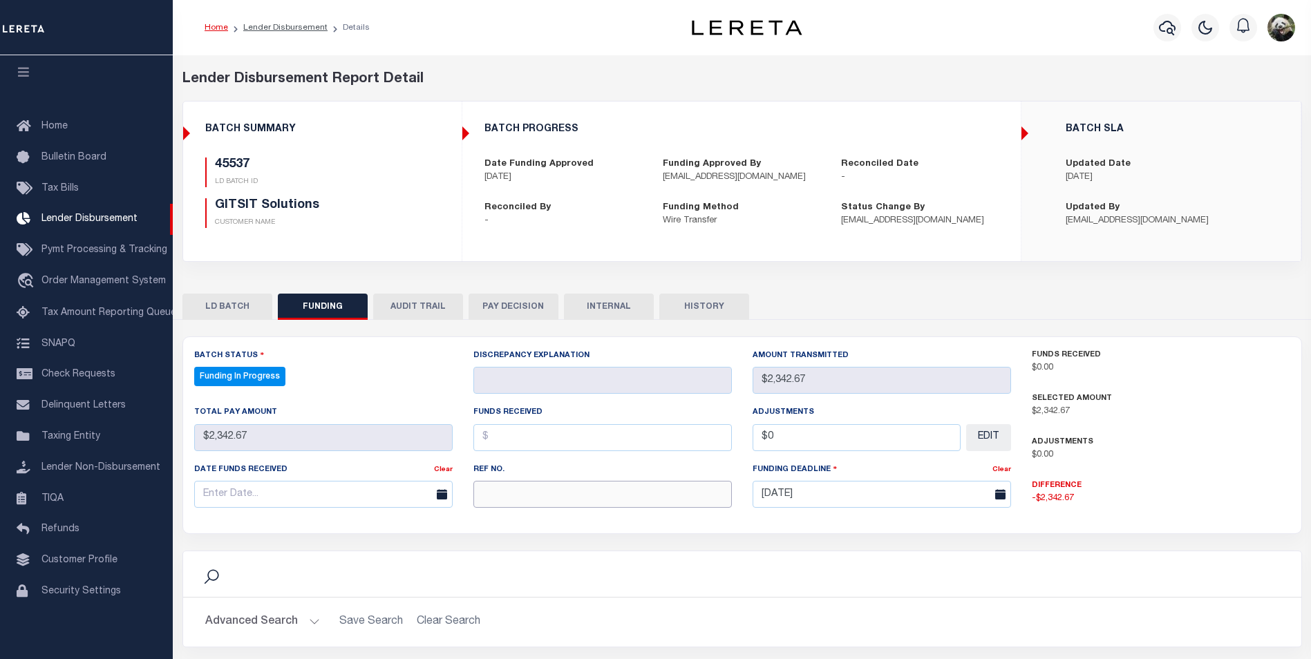
click at [549, 500] on input "text" at bounding box center [602, 494] width 258 height 27
paste input "53100305847107"
type input "53100305847107"
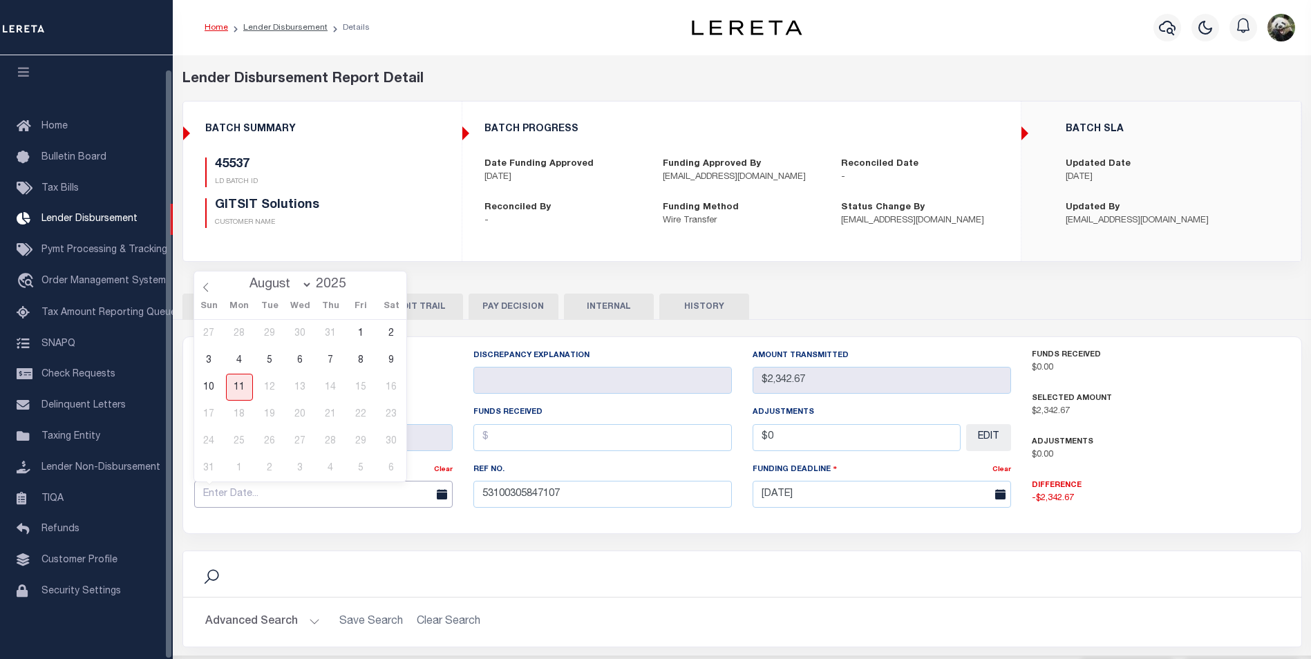
click at [230, 496] on input "text" at bounding box center [323, 494] width 258 height 27
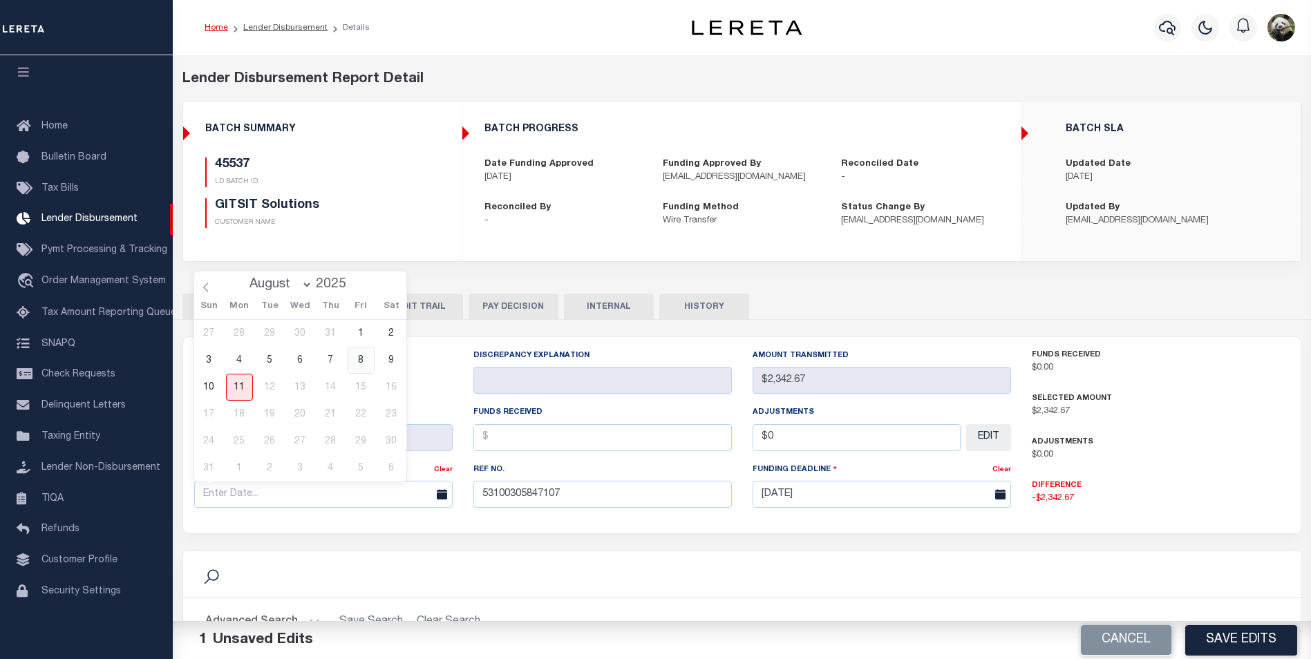
click at [366, 364] on span "8" at bounding box center [361, 360] width 27 height 27
type input "[DATE]"
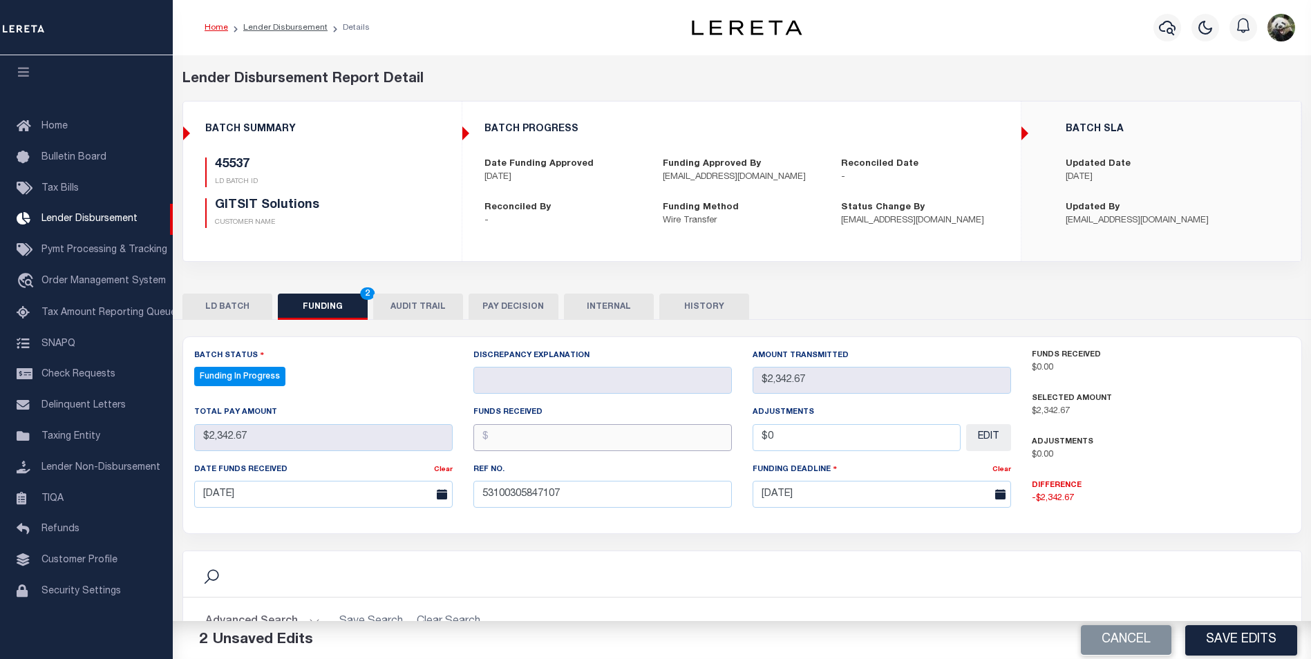
click at [525, 443] on input "text" at bounding box center [602, 437] width 258 height 27
type input "$2,342.67"
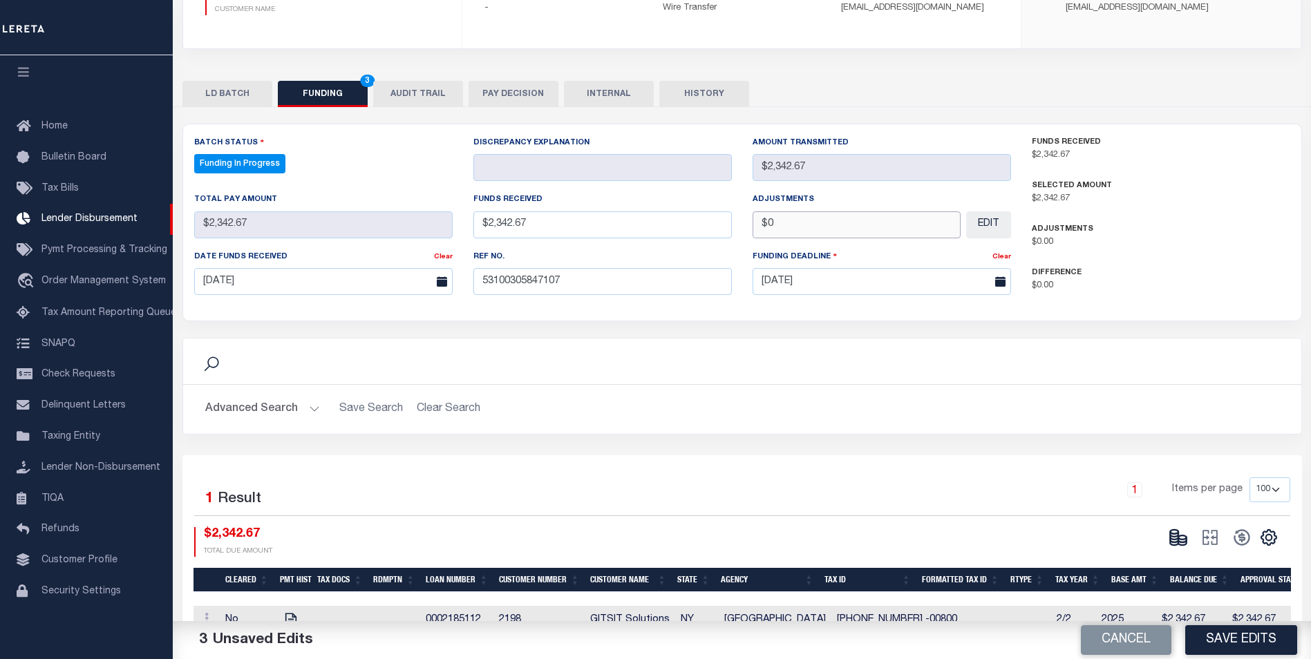
scroll to position [252, 0]
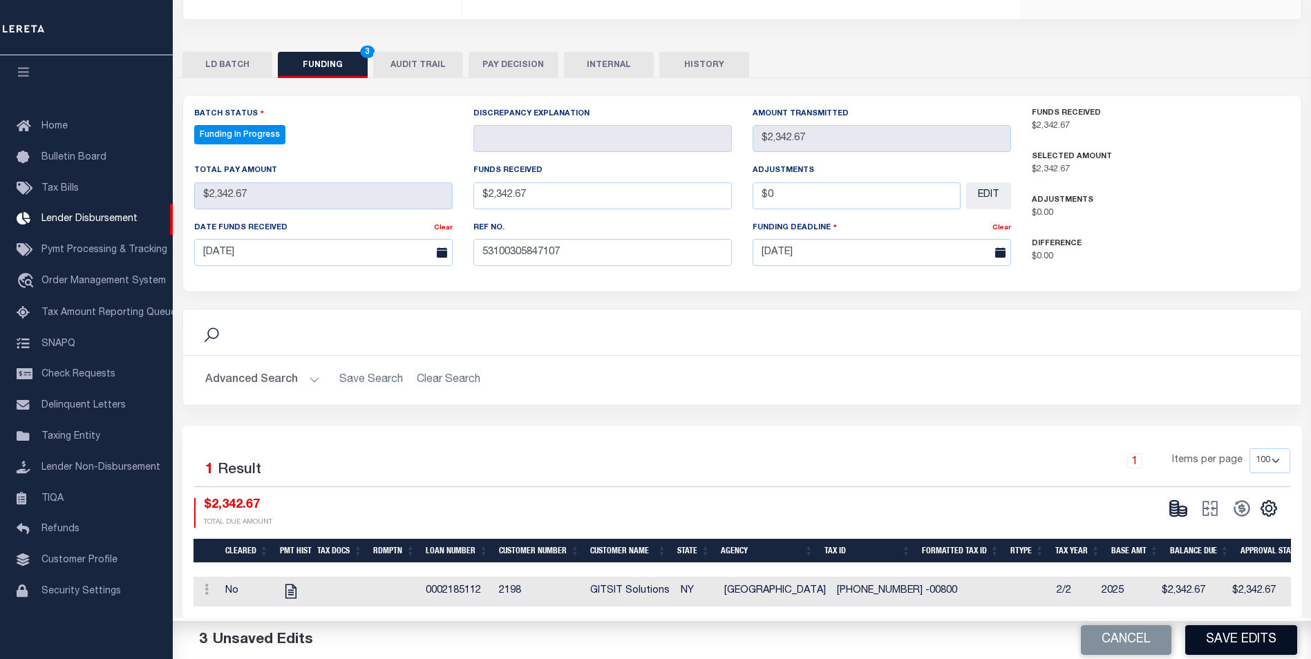
type input "$0.00"
click at [1259, 641] on button "Save Edits" at bounding box center [1241, 640] width 112 height 30
select select "100"
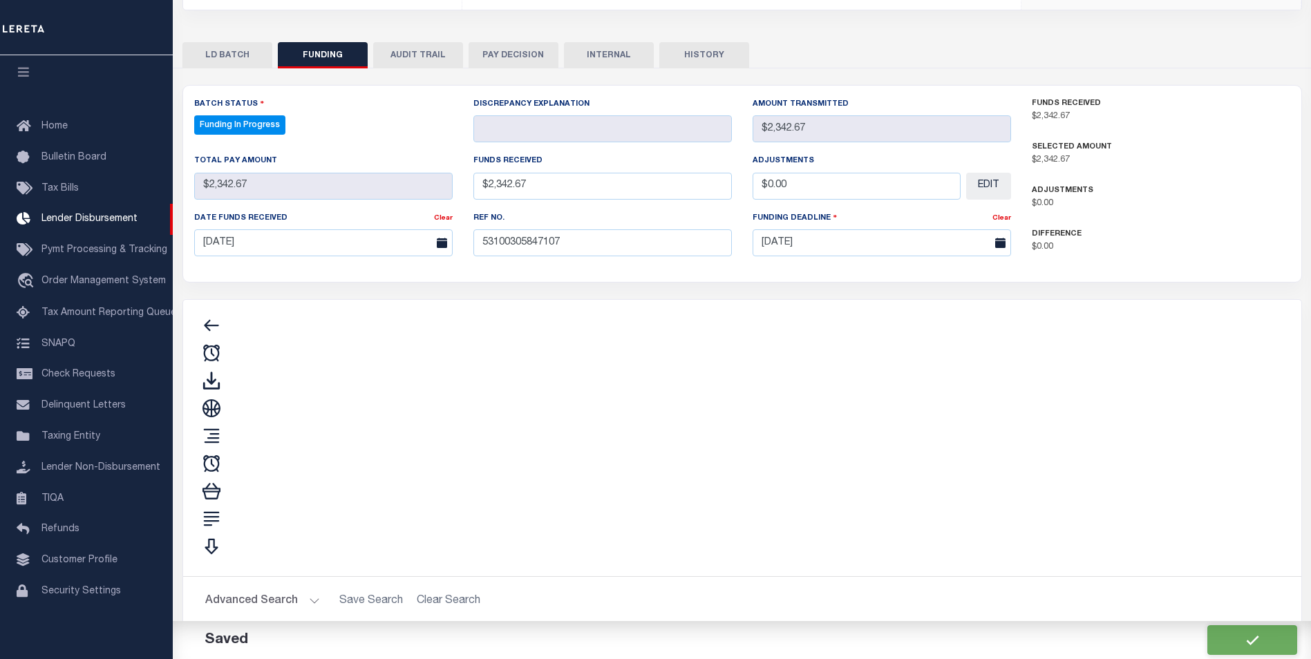
type input "$2,342.67"
type input "$0"
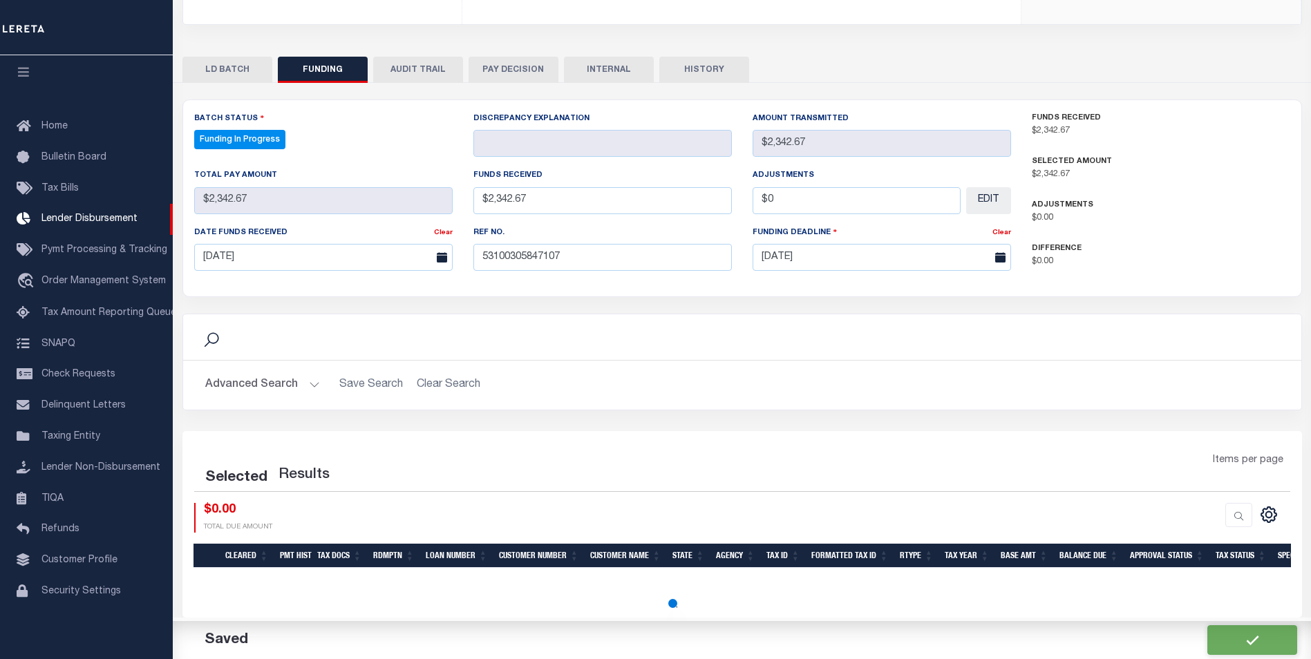
select select "100"
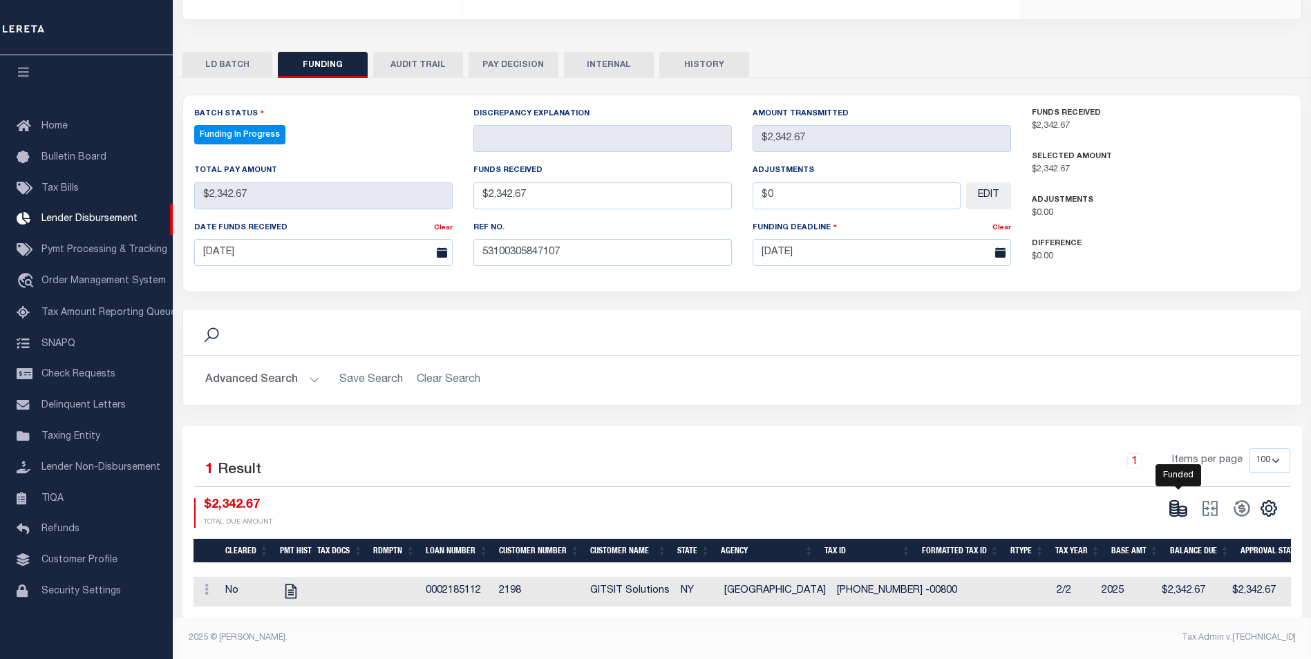
click at [1169, 499] on icon at bounding box center [1178, 508] width 19 height 19
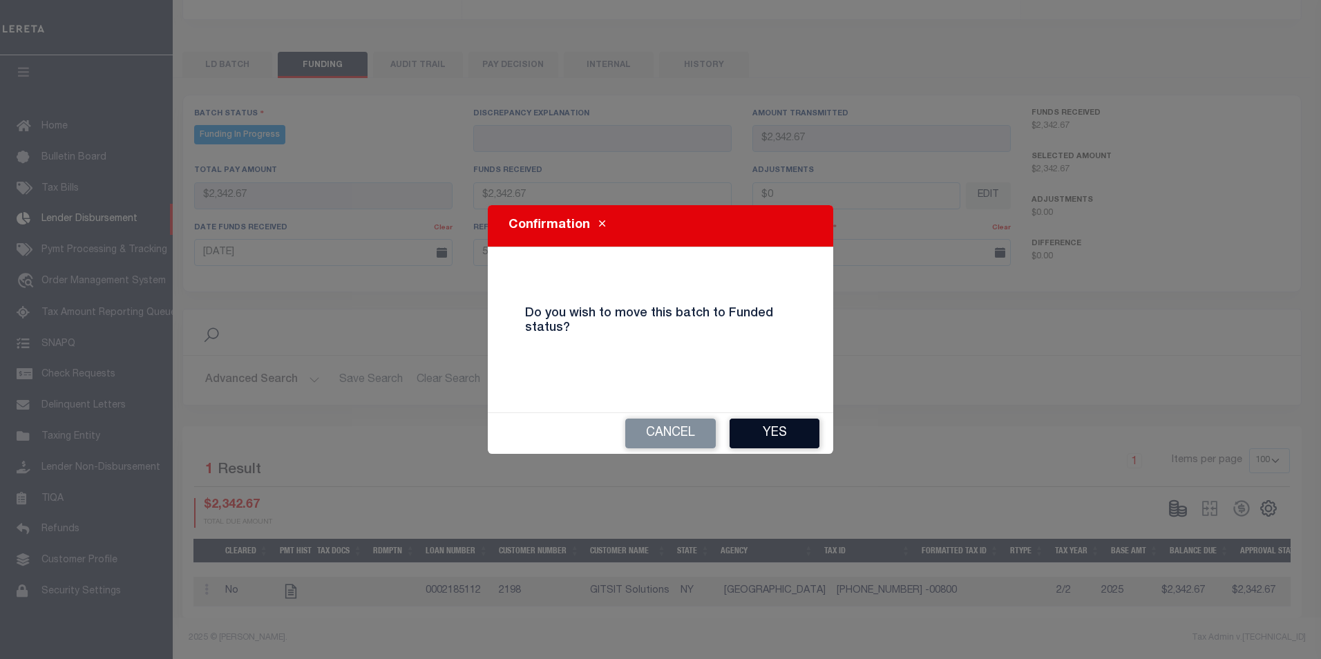
click at [802, 448] on div "Cancel Yes" at bounding box center [661, 433] width 346 height 41
click at [800, 431] on button "Yes" at bounding box center [775, 434] width 90 height 30
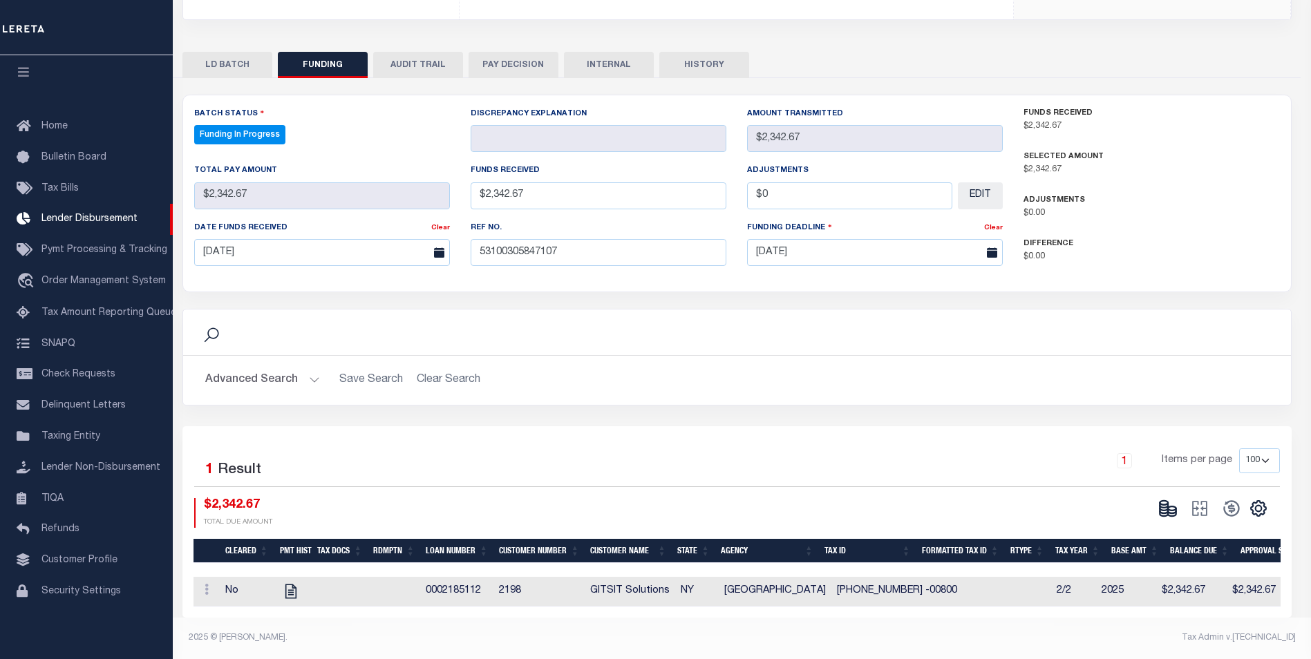
type input "$2,342.67"
type input "$0"
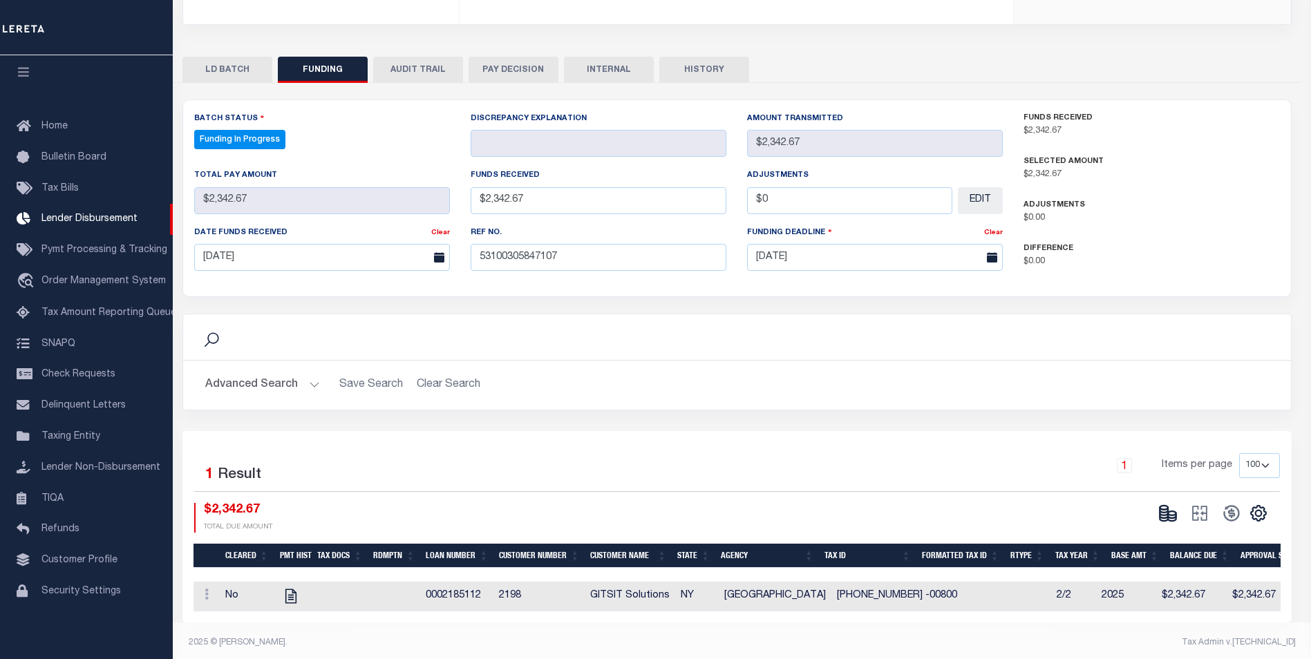
select select "100"
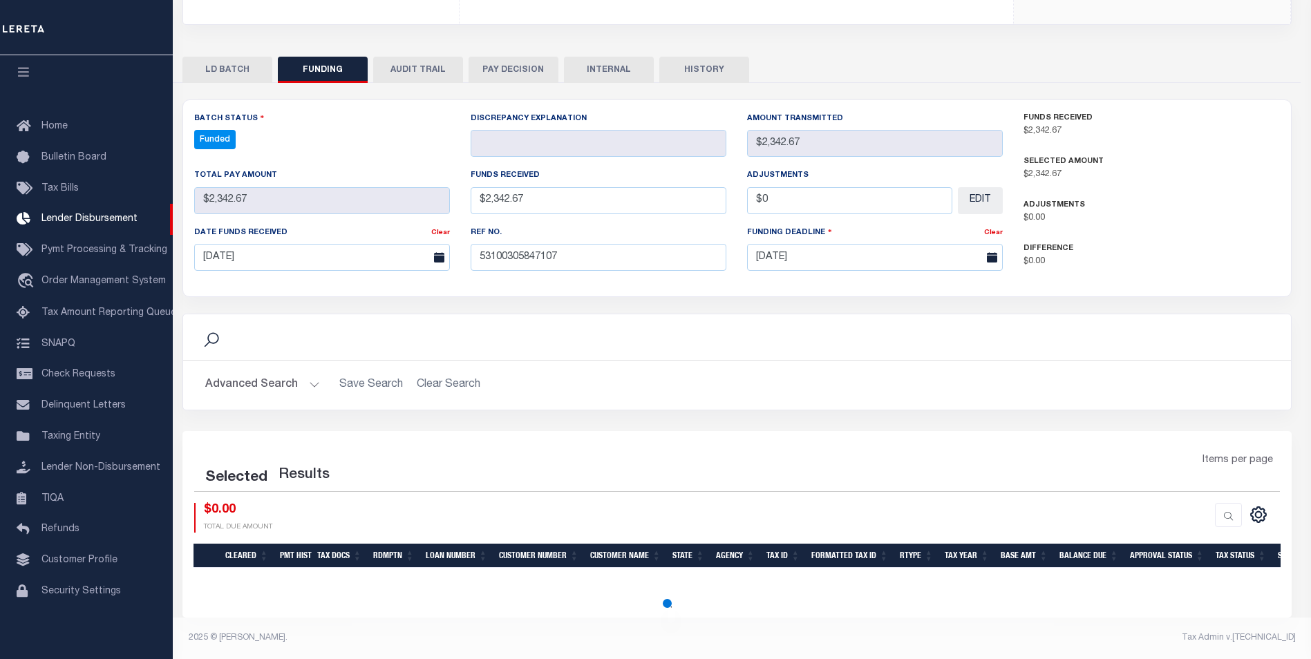
select select "100"
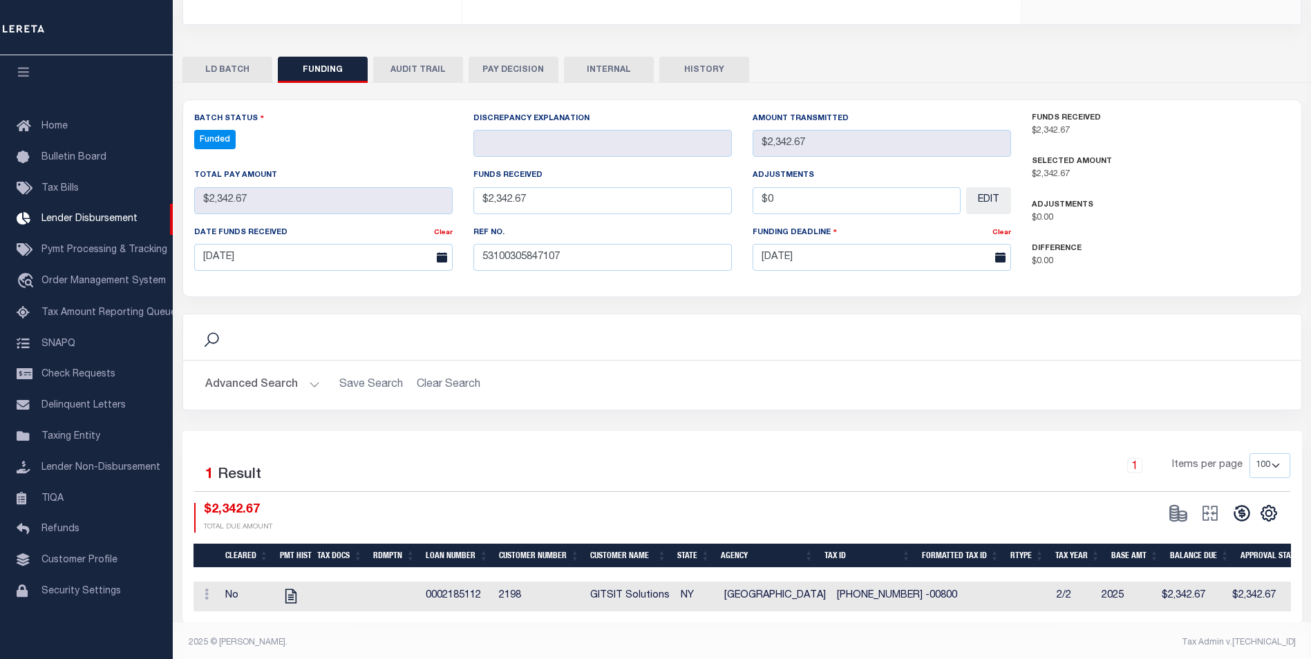
click at [1241, 508] on icon at bounding box center [1242, 514] width 16 height 16
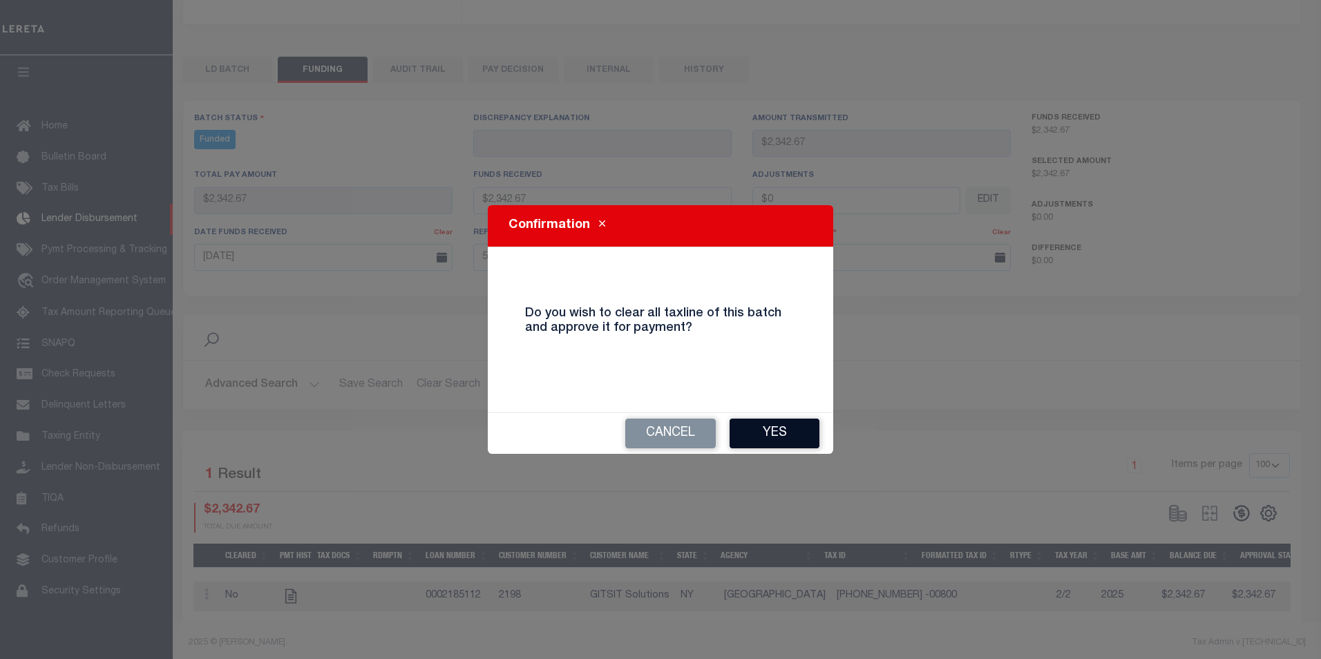
click at [780, 431] on button "Yes" at bounding box center [775, 434] width 90 height 30
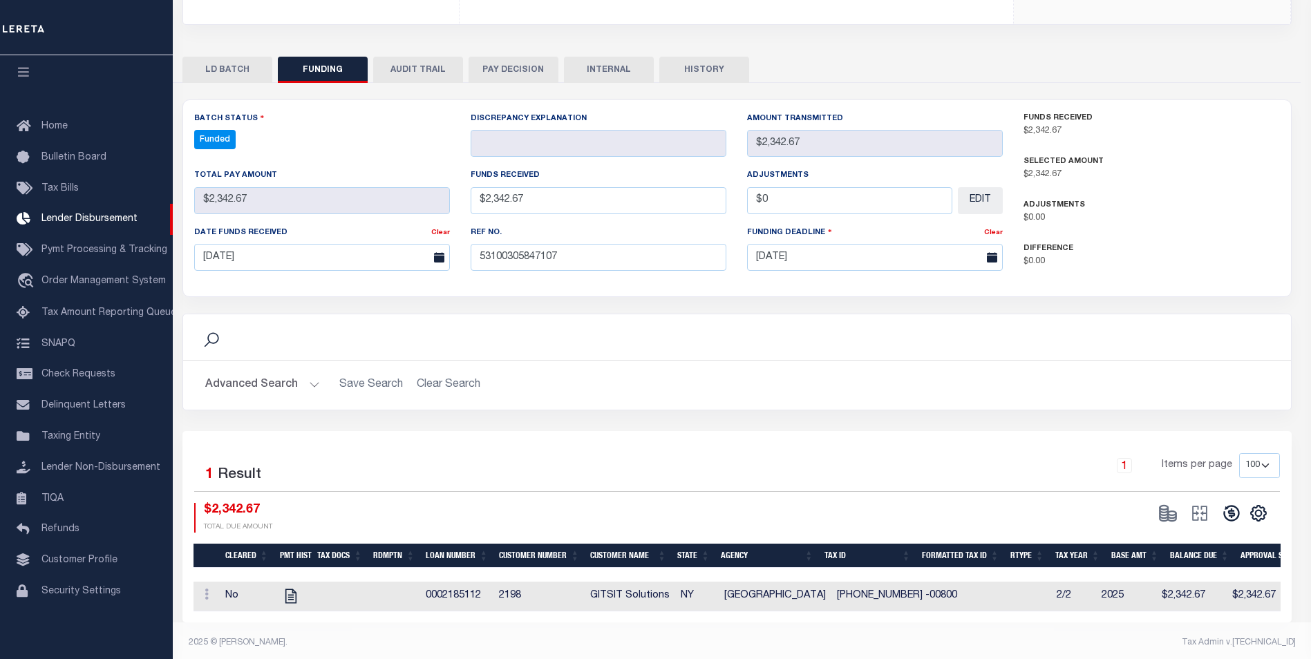
select select "100"
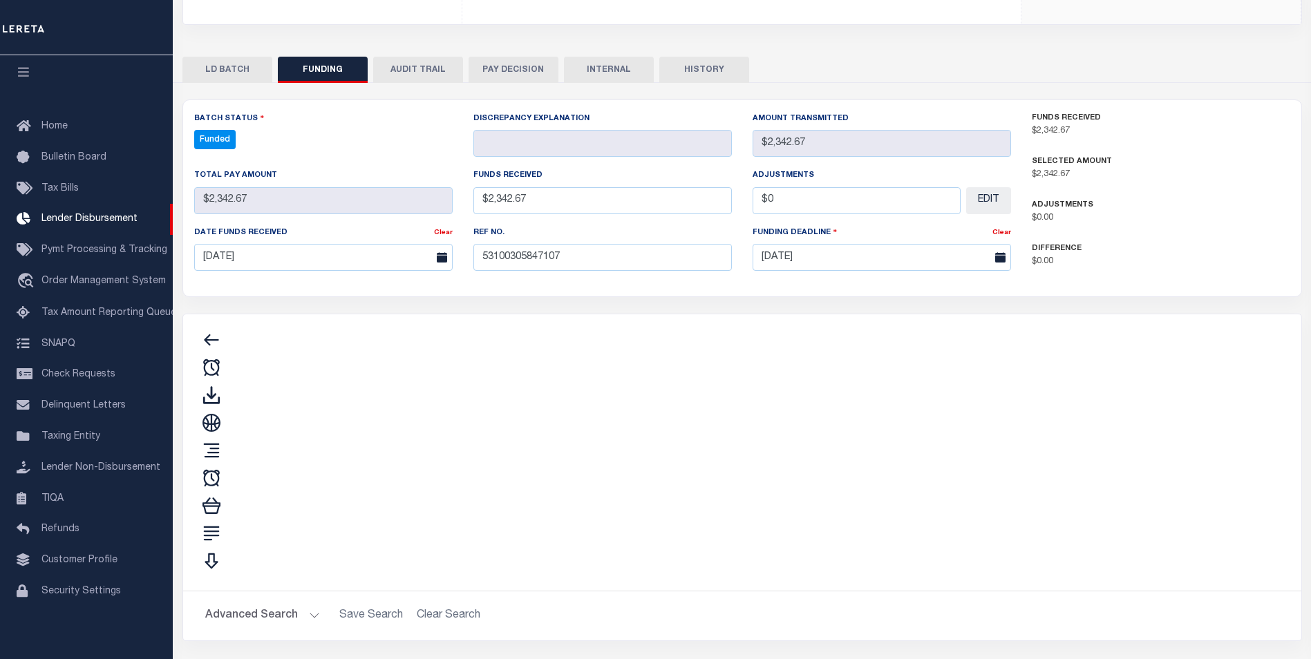
type input "$2,342.67"
type input "$0"
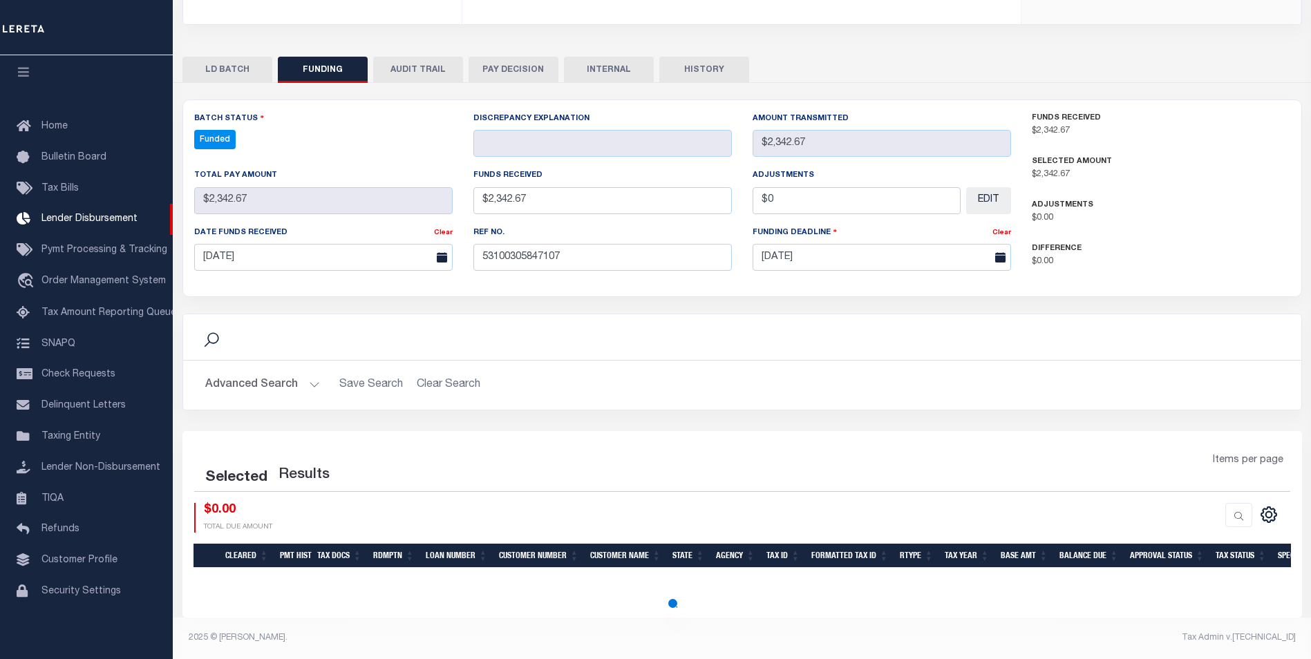
select select "100"
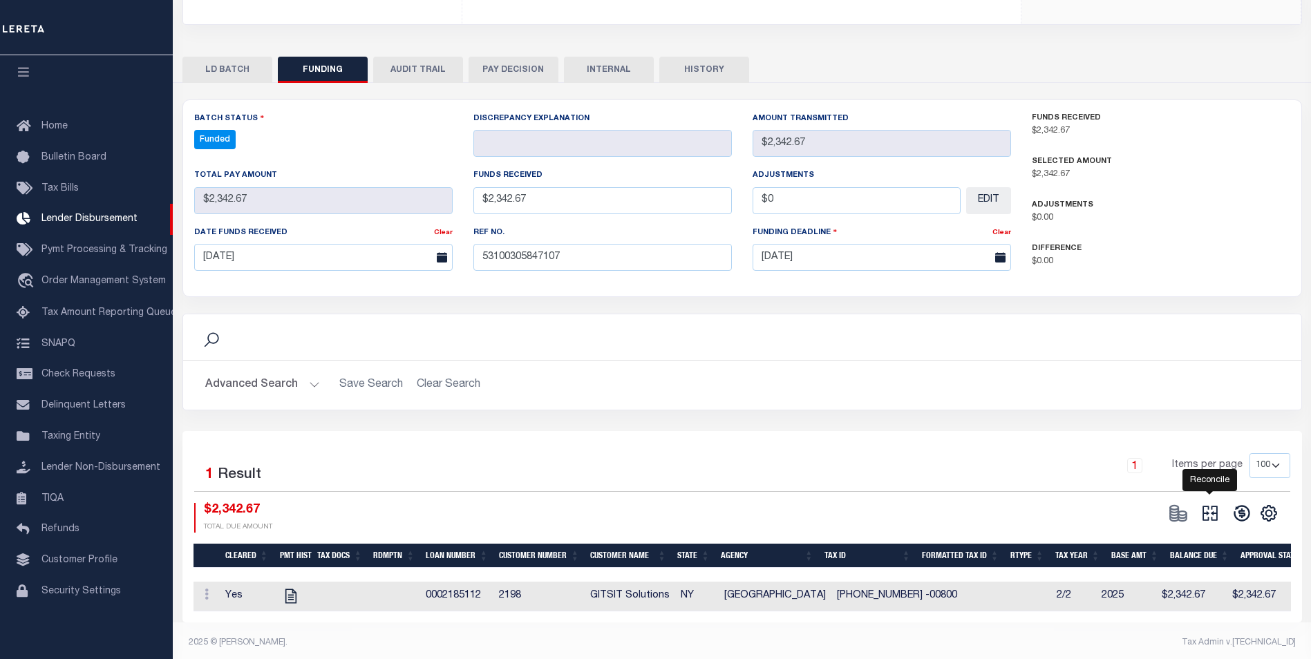
click at [1216, 514] on icon "" at bounding box center [1209, 513] width 19 height 19
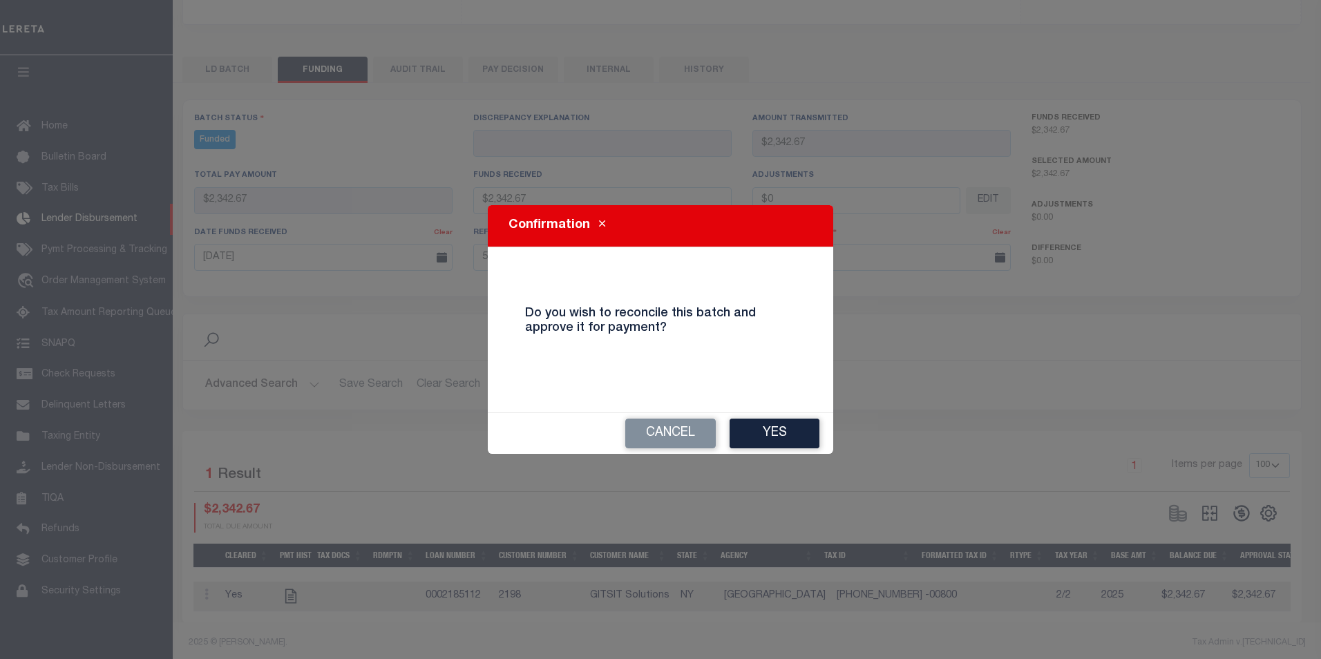
drag, startPoint x: 798, startPoint y: 425, endPoint x: 1033, endPoint y: 527, distance: 255.4
click at [798, 425] on button "Yes" at bounding box center [775, 434] width 90 height 30
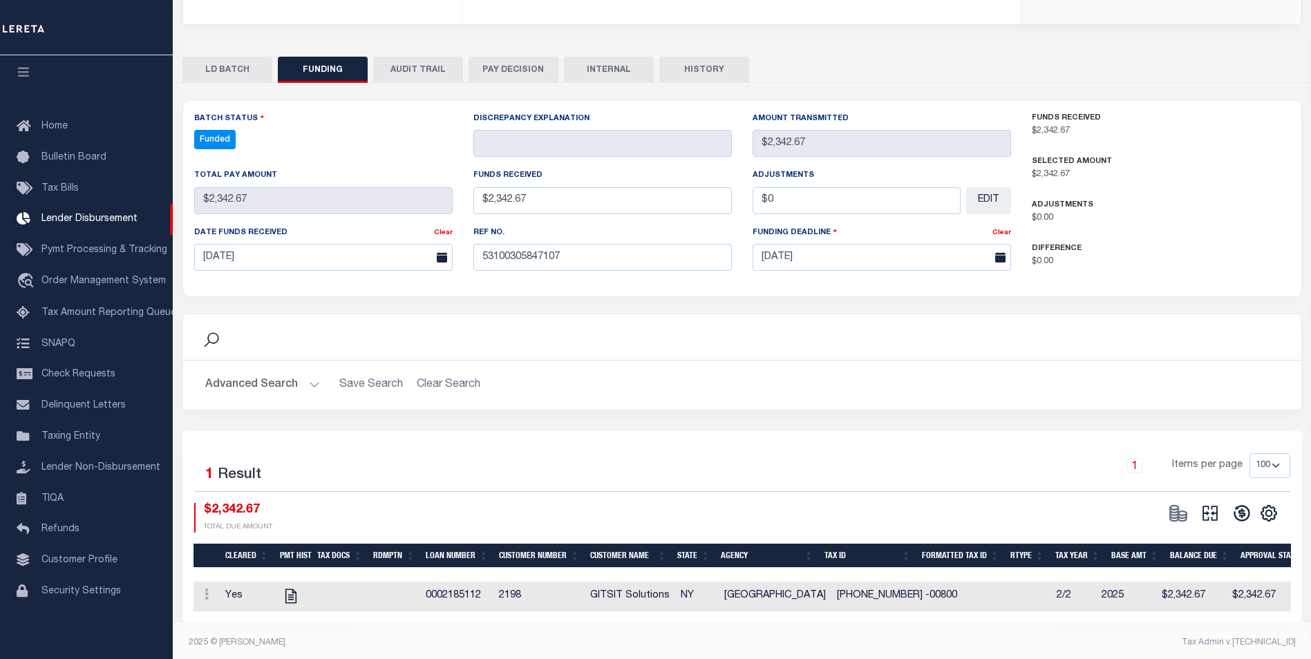
select select "100"
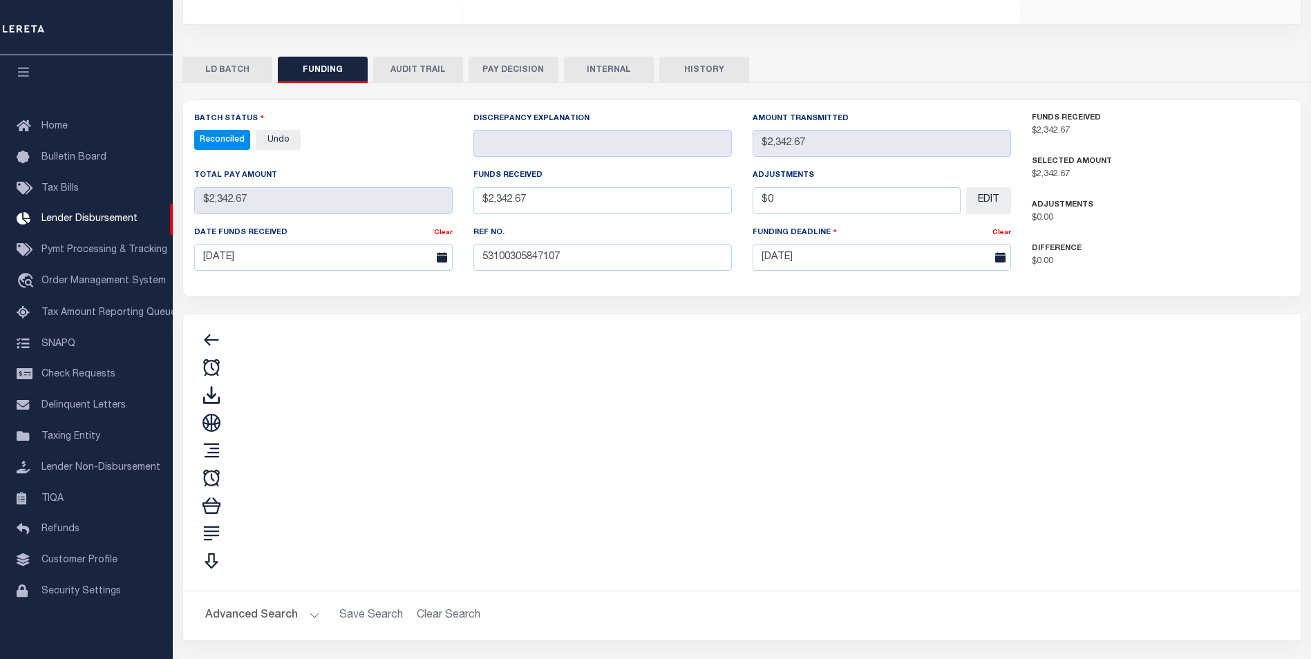
type input "$2,342.67"
type input "$0"
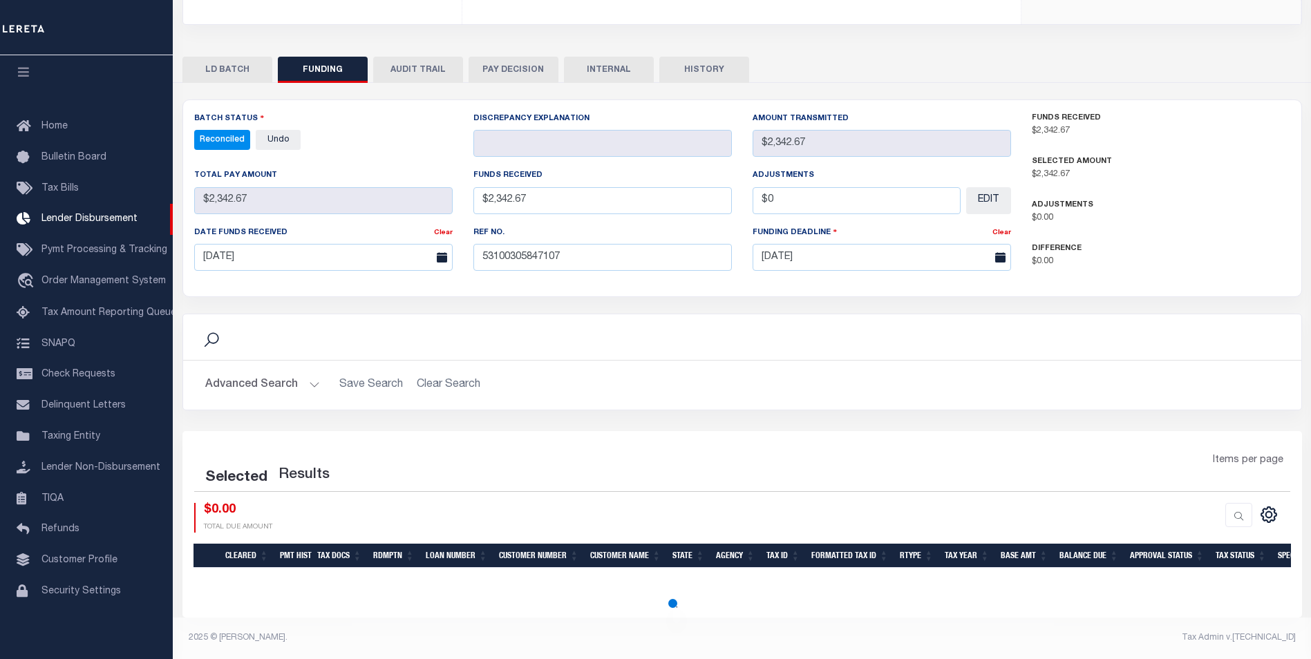
select select "100"
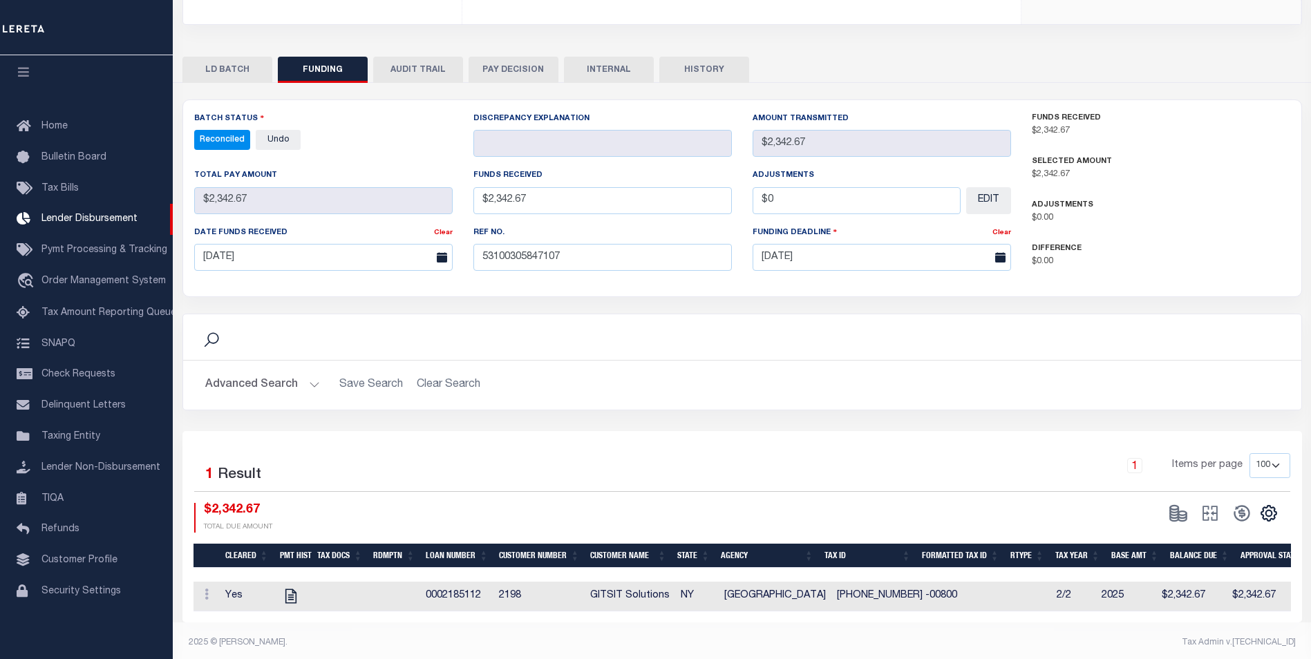
drag, startPoint x: 605, startPoint y: 67, endPoint x: 607, endPoint y: 77, distance: 10.1
click at [607, 67] on button "INTERNAL" at bounding box center [609, 70] width 90 height 26
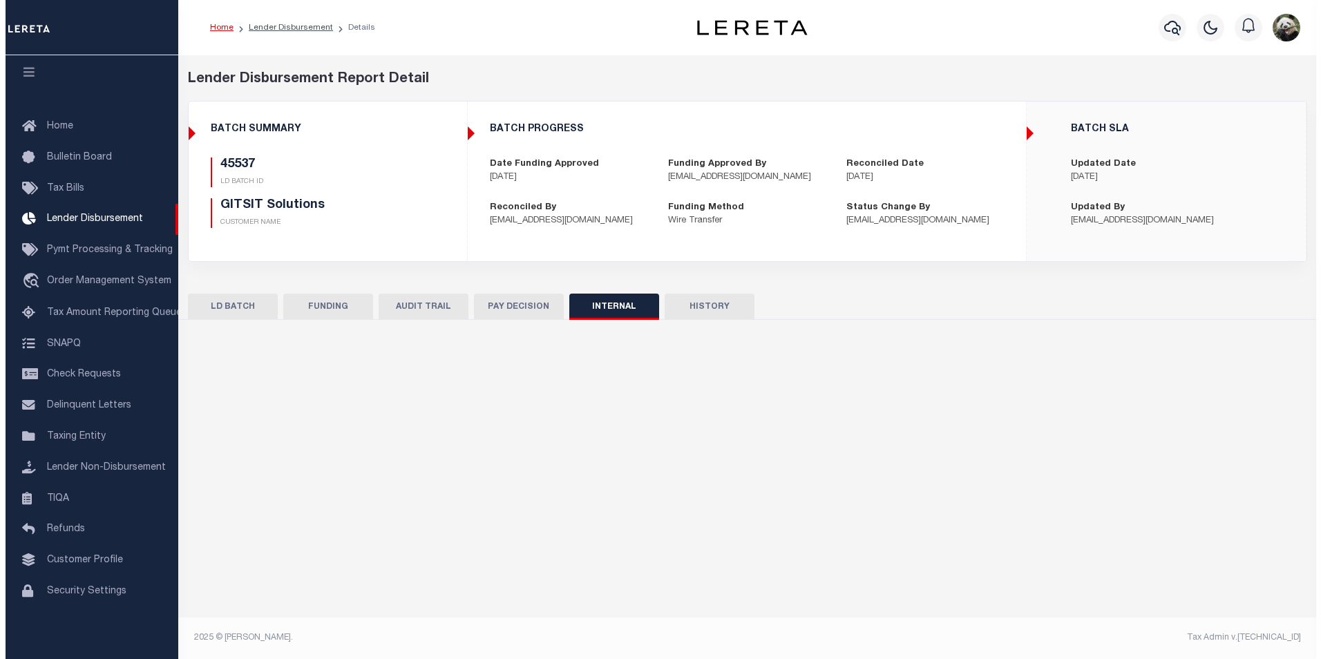
scroll to position [0, 0]
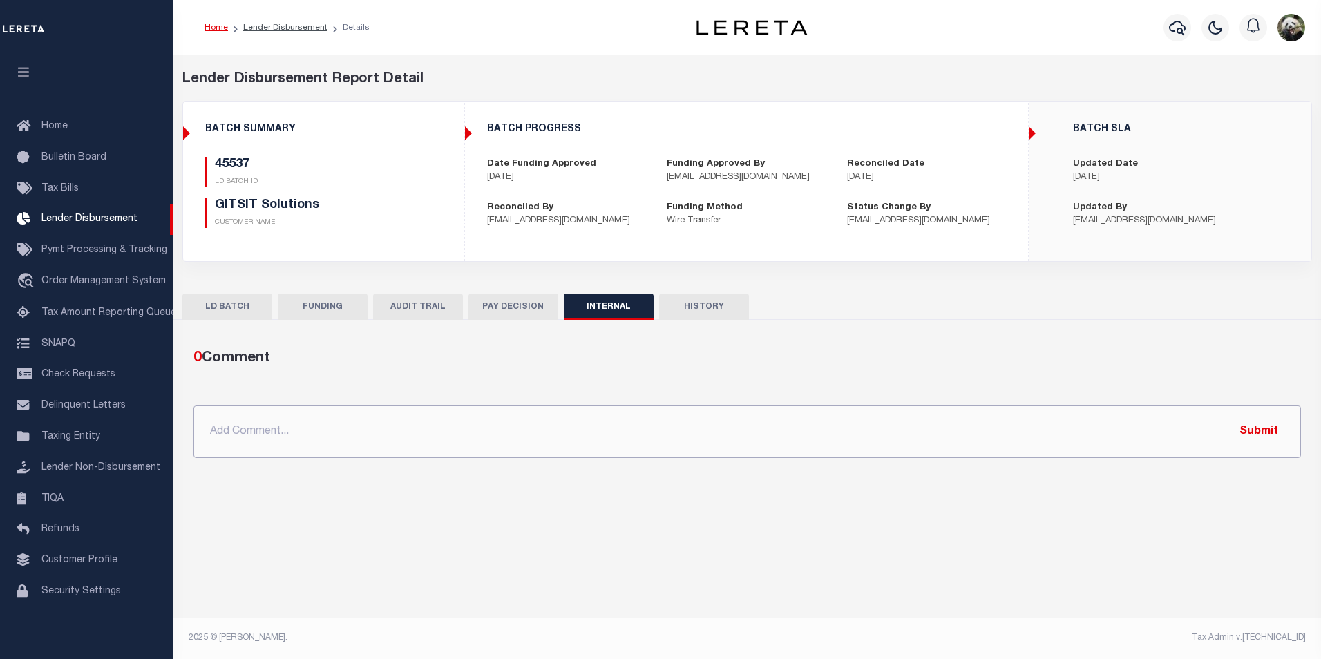
click at [527, 440] on input "text" at bounding box center [748, 432] width 1108 height 53
paste input "OG AMOUNT $4,630.11 45536 - $2,287.44 45537 - $2,342.67"
type input "OG AMOUNT $4,630.11 45536 - $2,287.44 45537 - $2,342.67"
